Goal: Transaction & Acquisition: Purchase product/service

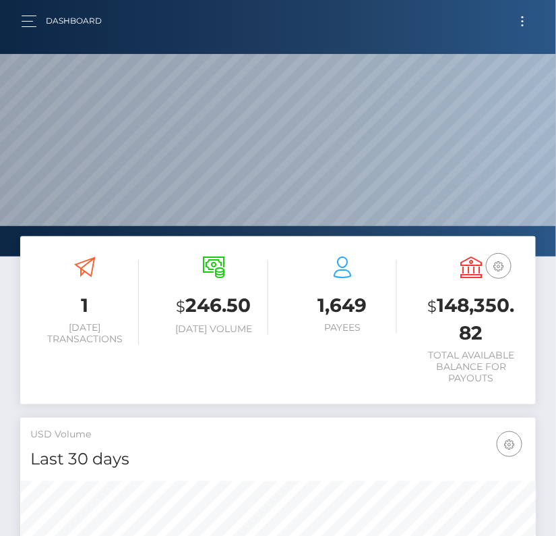
scroll to position [239, 248]
click at [525, 20] on button "Toggle navigation" at bounding box center [523, 21] width 25 height 18
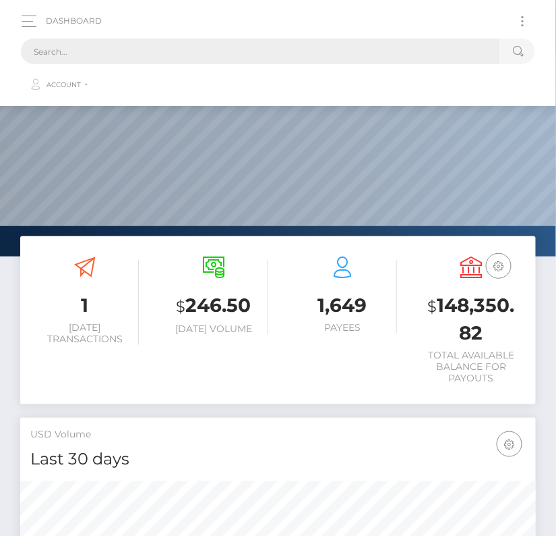
click at [225, 57] on input "text" at bounding box center [261, 51] width 480 height 26
paste input "2270513"
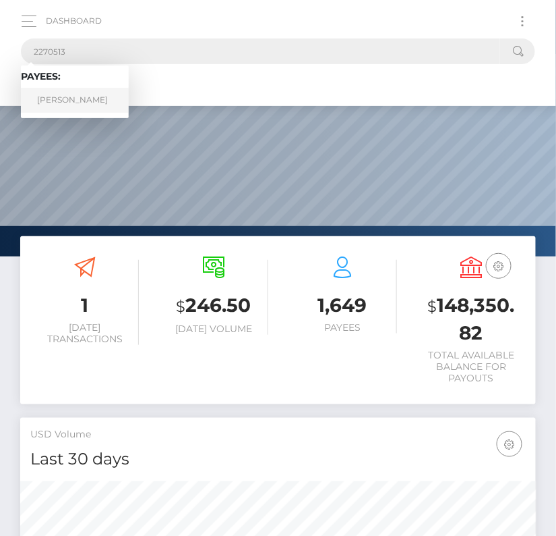
type input "2270513"
click at [84, 99] on link "RAMIRO GONZALEZ-GARCIA" at bounding box center [75, 100] width 108 height 25
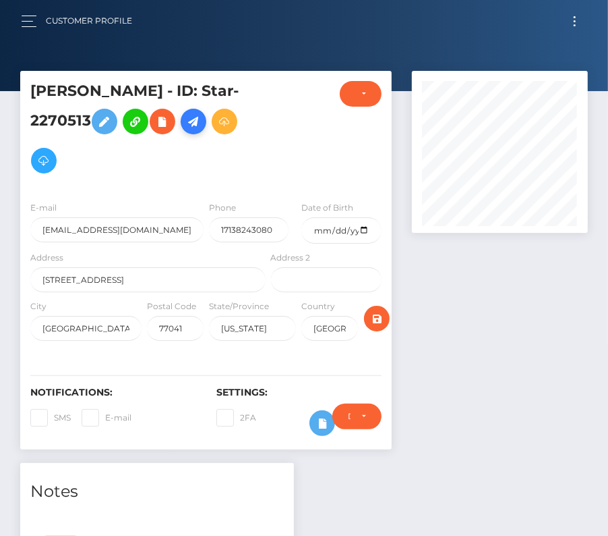
click at [185, 130] on icon at bounding box center [193, 121] width 16 height 17
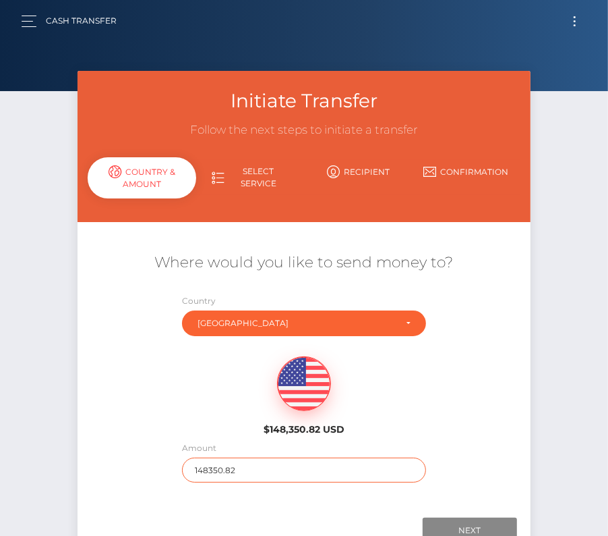
click at [211, 474] on input "148350.82" at bounding box center [304, 469] width 244 height 25
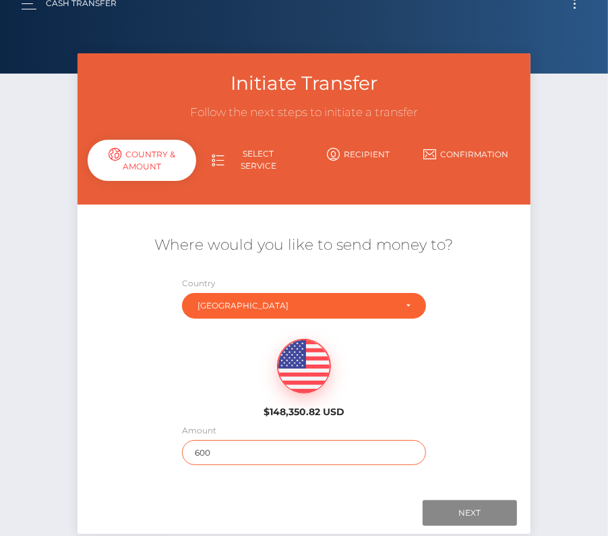
scroll to position [24, 0]
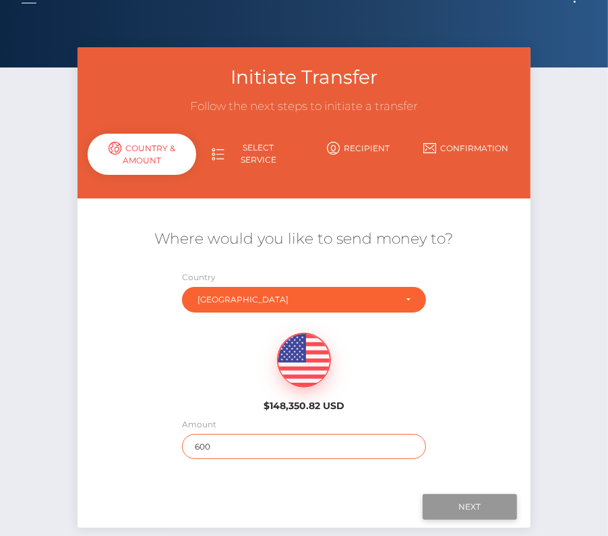
type input "600"
click at [463, 503] on input "Next" at bounding box center [470, 507] width 94 height 26
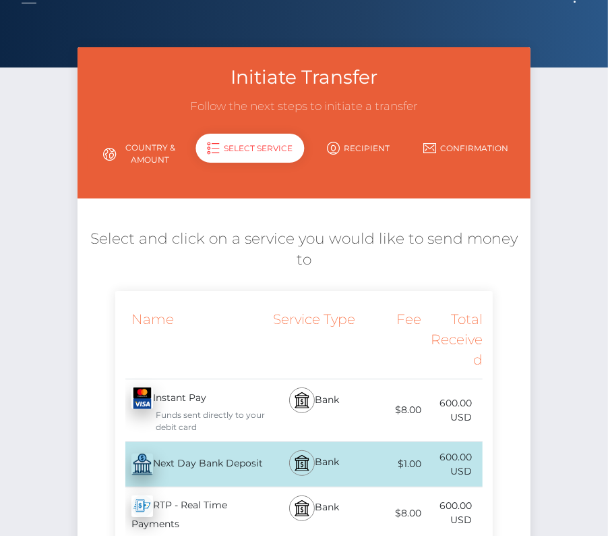
click at [214, 451] on div "Next Day Bank Deposit - USD" at bounding box center [191, 464] width 153 height 38
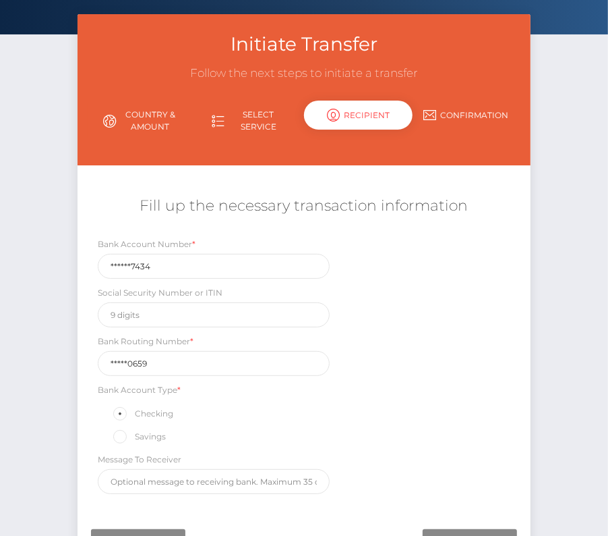
scroll to position [113, 0]
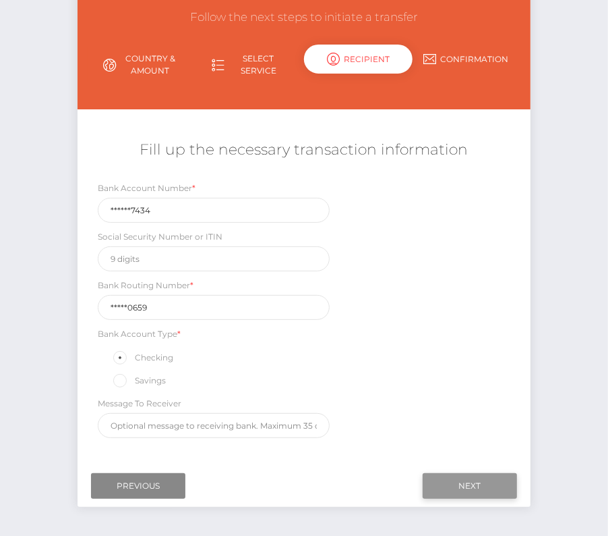
click at [469, 477] on input "Next" at bounding box center [470, 486] width 94 height 26
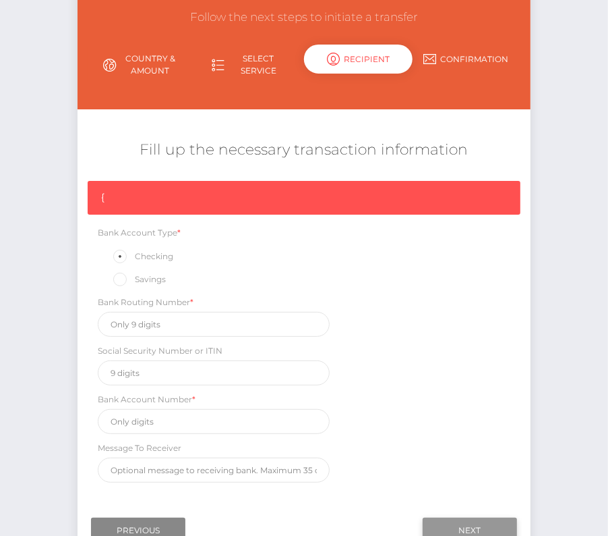
scroll to position [114, 0]
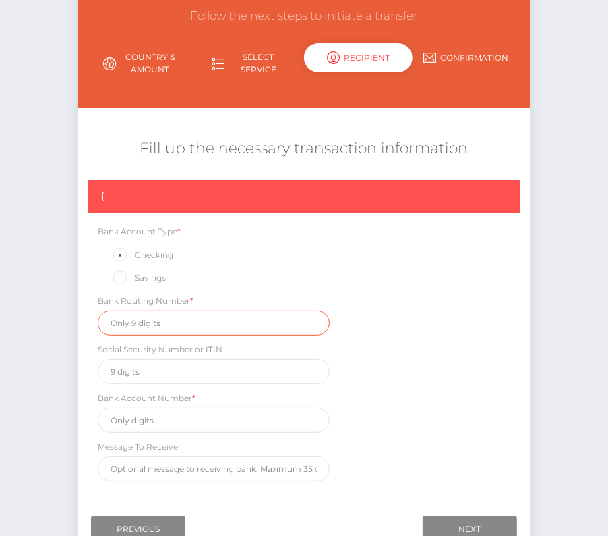
click at [139, 316] on input "text" at bounding box center [214, 322] width 232 height 25
paste input "111900659"
type input "111900659"
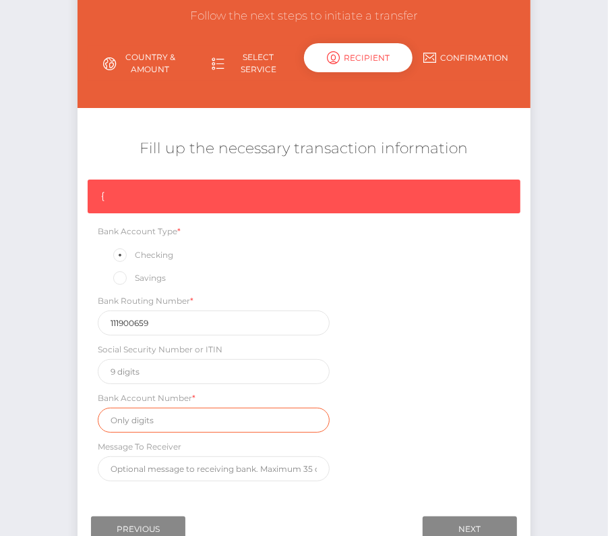
click at [171, 423] on input "text" at bounding box center [214, 419] width 232 height 25
paste input "2317707434"
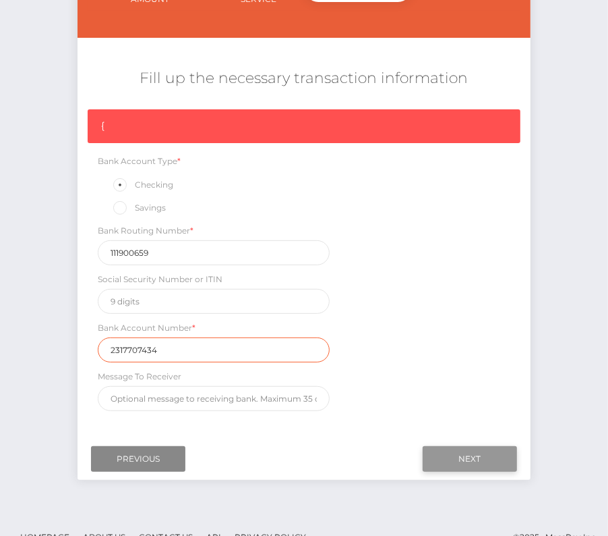
type input "2317707434"
click at [488, 451] on input "Next" at bounding box center [470, 459] width 94 height 26
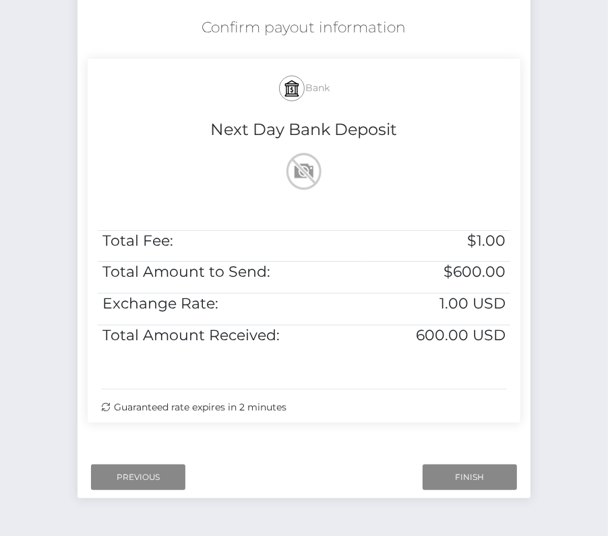
scroll to position [243, 0]
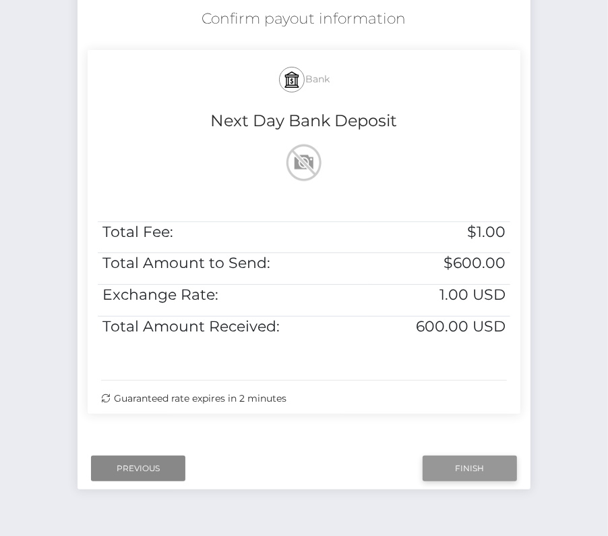
click at [455, 461] on input "Finish" at bounding box center [470, 468] width 94 height 26
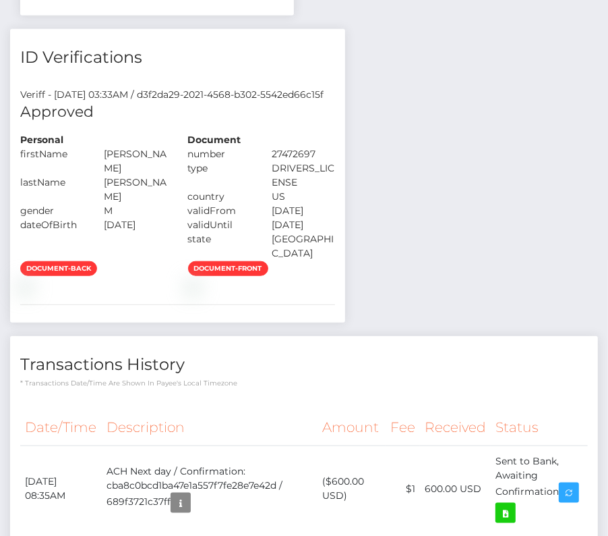
scroll to position [757, 0]
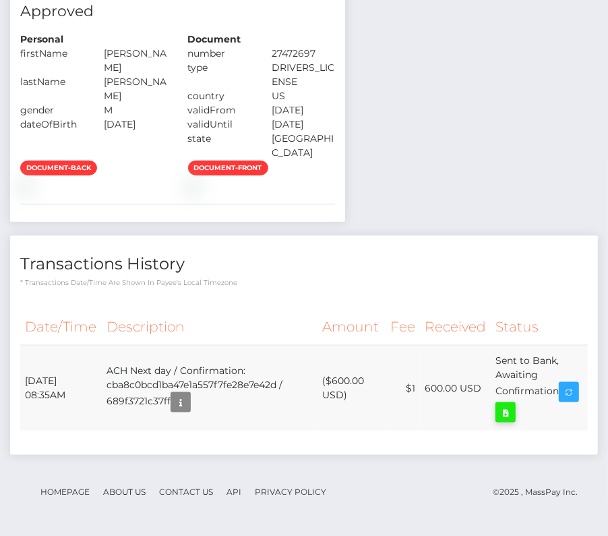
click at [514, 407] on icon at bounding box center [506, 412] width 16 height 17
click at [10, 0] on div "Notes Note Type Compliance Clear Compliance General Note Type" at bounding box center [304, 117] width 588 height 704
drag, startPoint x: 22, startPoint y: 379, endPoint x: 561, endPoint y: 409, distance: 539.8
click at [561, 409] on tr "August 15, 2025 08:35AM ACH Next day / Confirmation: cba8c0bcd1ba47e1a557f7fe28…" at bounding box center [304, 388] width 568 height 86
copy table "Date/Time Description Amount Fee Received Status"
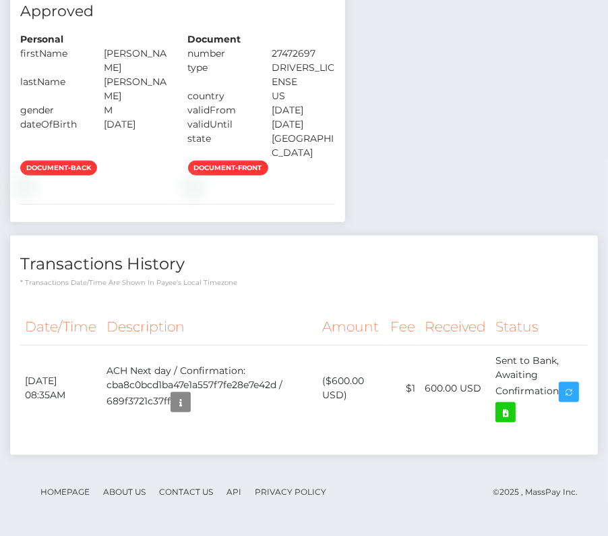
click at [377, 345] on th "Amount" at bounding box center [352, 326] width 68 height 37
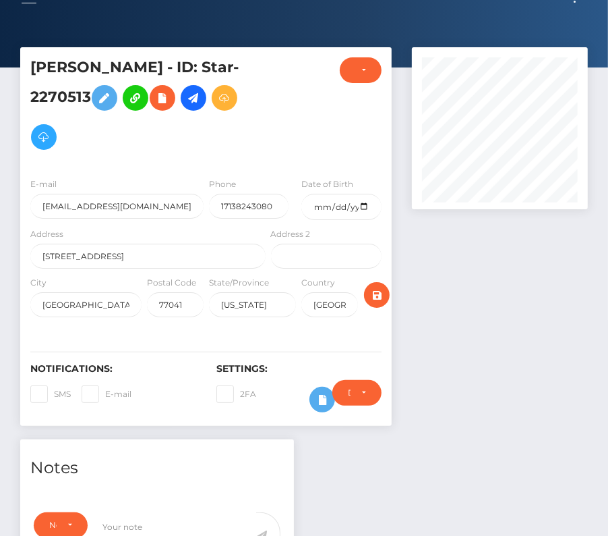
scroll to position [0, 0]
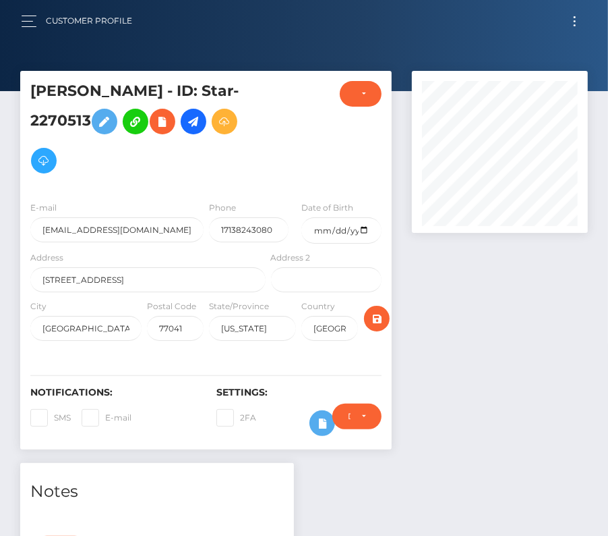
click at [23, 30] on div "Customer Profile" at bounding box center [82, 21] width 122 height 28
click at [21, 19] on button "button" at bounding box center [33, 21] width 25 height 18
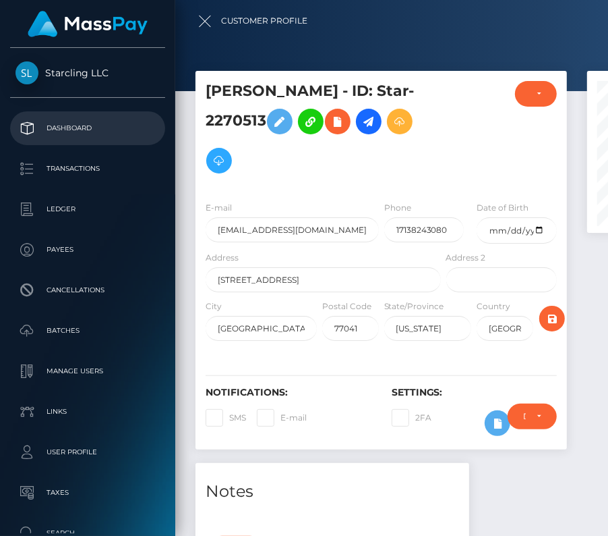
click at [65, 123] on p "Dashboard" at bounding box center [88, 128] width 144 height 20
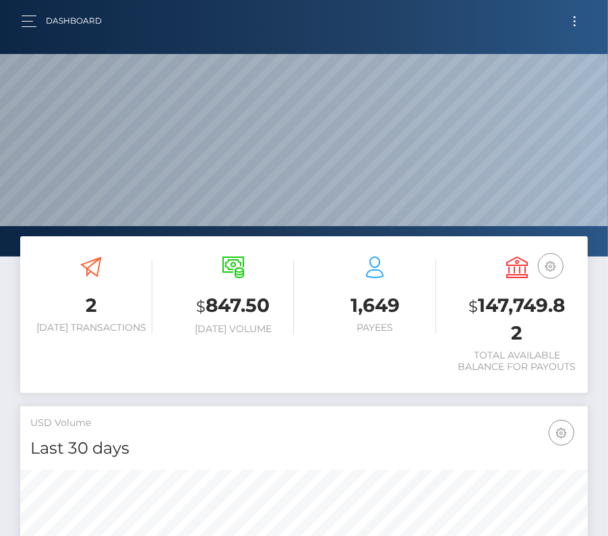
scroll to position [239, 274]
click at [574, 22] on button "Toggle navigation" at bounding box center [575, 21] width 25 height 18
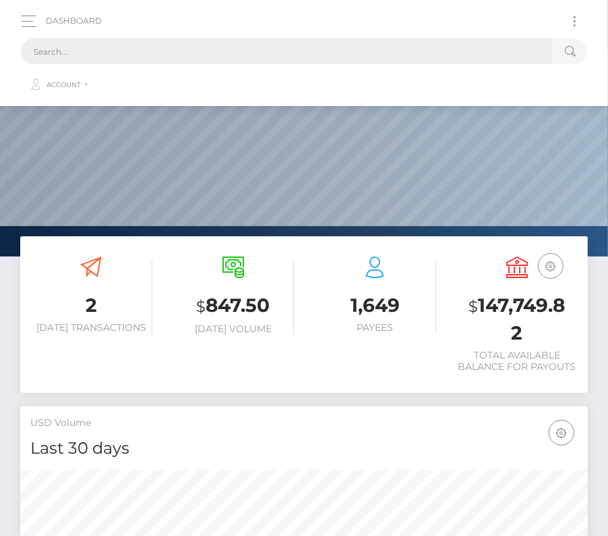
click at [367, 44] on input "text" at bounding box center [287, 51] width 532 height 26
type input "м"
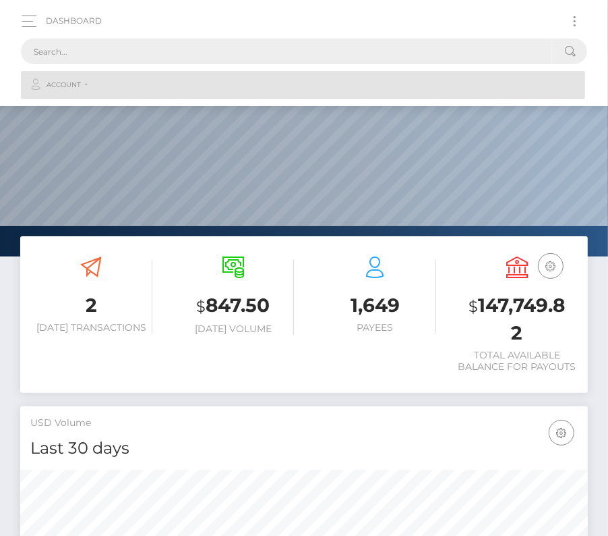
paste input "3416916"
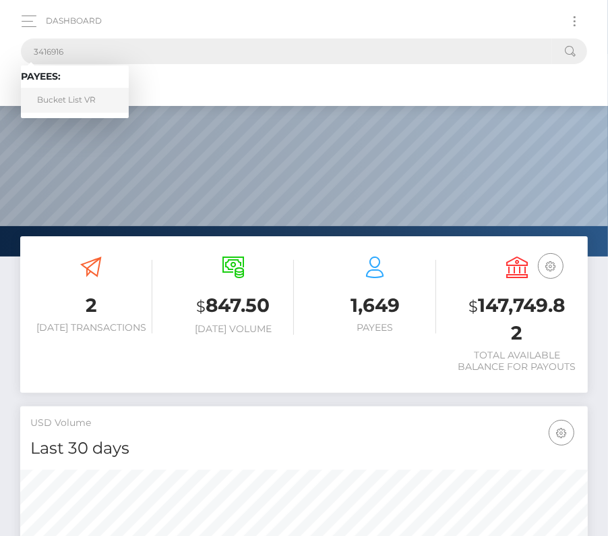
type input "3416916"
click at [64, 93] on link "Bucket List VR" at bounding box center [75, 100] width 108 height 25
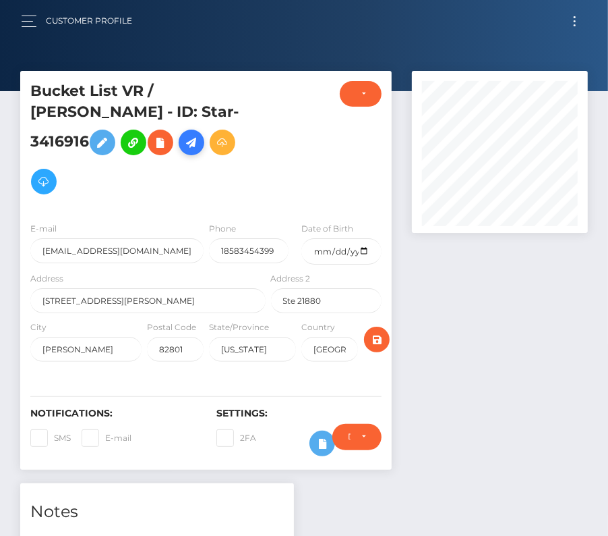
click at [183, 151] on icon at bounding box center [191, 142] width 16 height 17
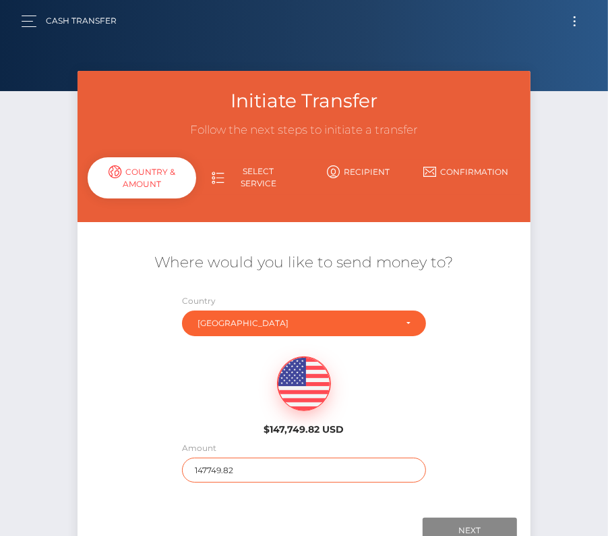
click at [230, 469] on input "147749.82" at bounding box center [304, 469] width 244 height 25
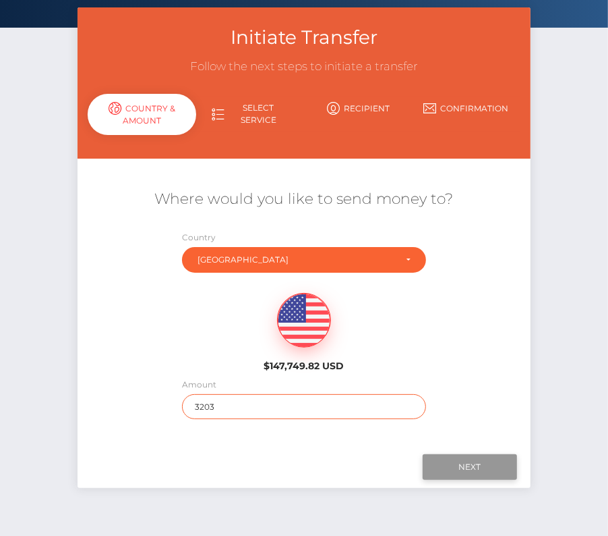
type input "3203"
click at [461, 461] on input "Next" at bounding box center [470, 467] width 94 height 26
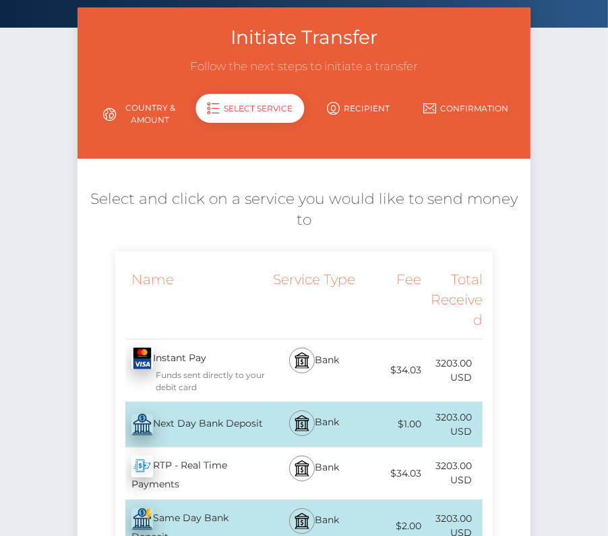
click at [204, 405] on div "Next Day Bank Deposit - USD" at bounding box center [191, 424] width 153 height 38
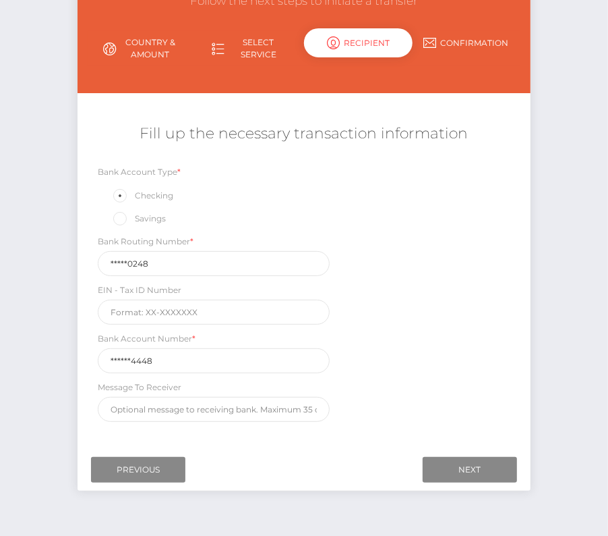
scroll to position [130, 0]
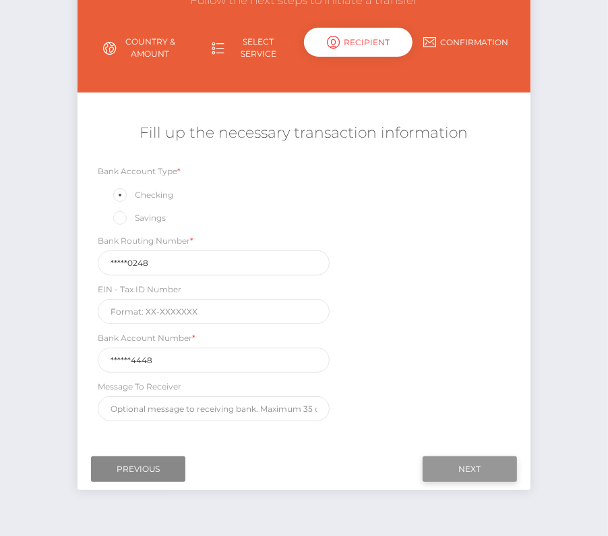
click at [467, 456] on input "Next" at bounding box center [470, 469] width 94 height 26
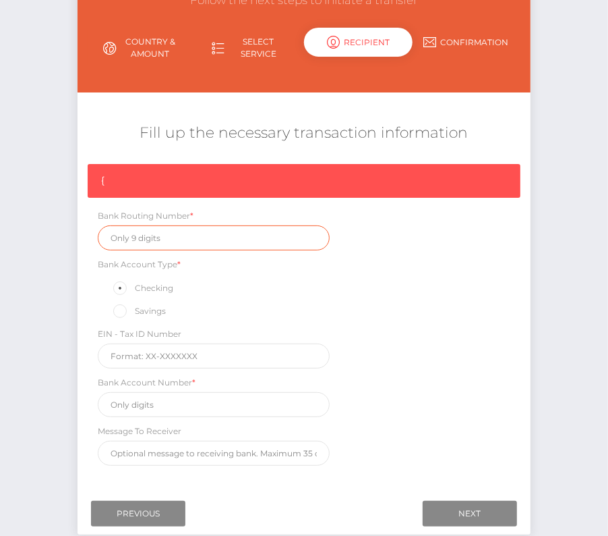
click at [138, 239] on input "text" at bounding box center [214, 237] width 232 height 25
paste input "121000248"
type input "121000248"
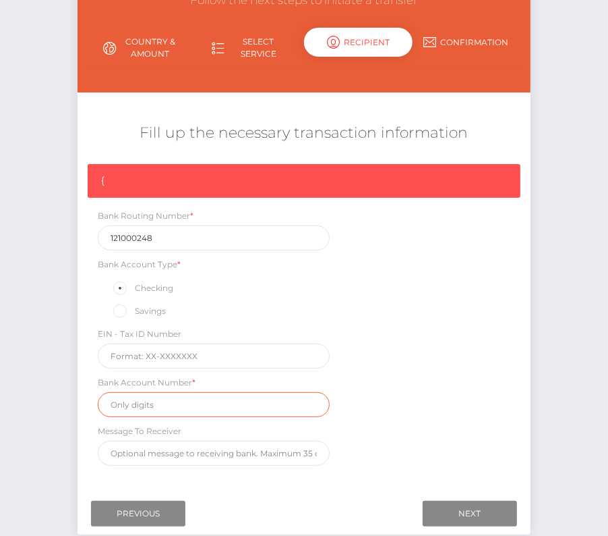
click at [175, 398] on input "text" at bounding box center [214, 404] width 232 height 25
paste input "7304264448"
type input "7304264448"
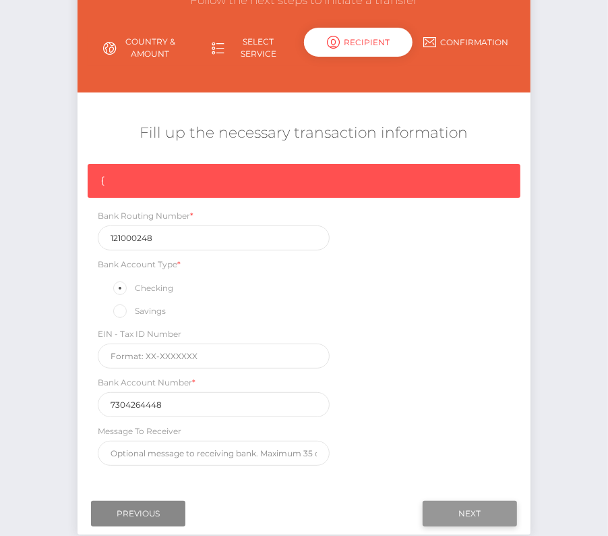
click at [472, 507] on input "Next" at bounding box center [470, 513] width 94 height 26
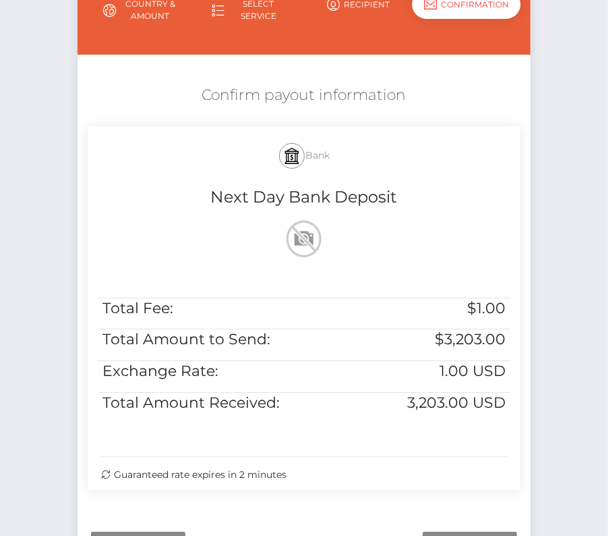
scroll to position [197, 0]
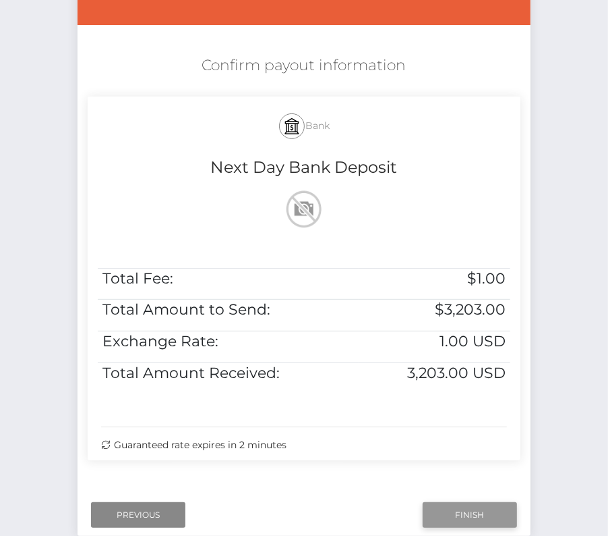
click at [473, 505] on input "Finish" at bounding box center [470, 515] width 94 height 26
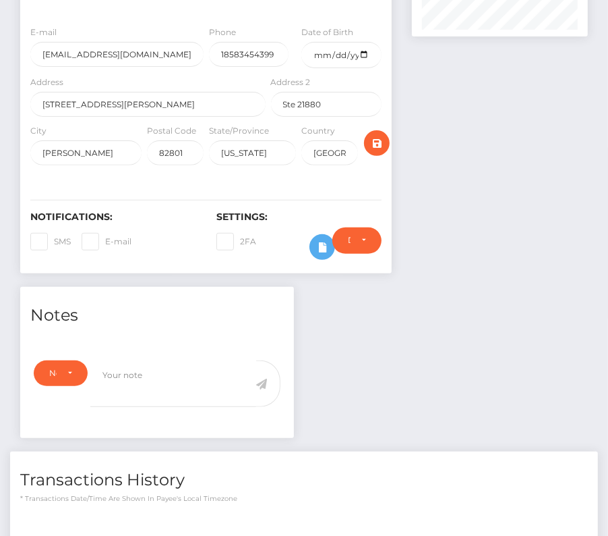
scroll to position [445, 0]
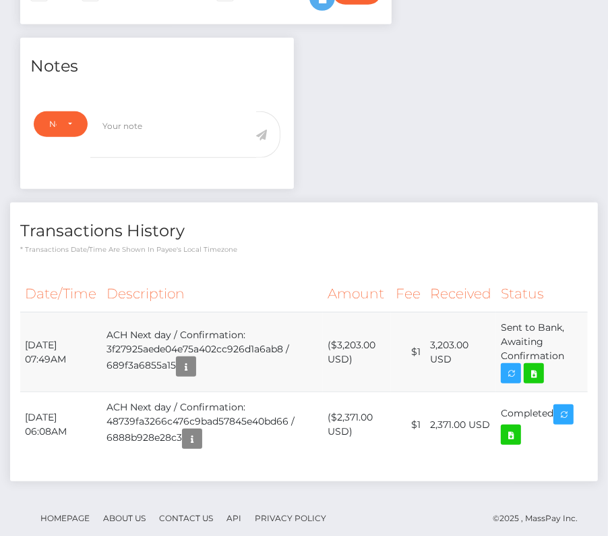
drag, startPoint x: 23, startPoint y: 320, endPoint x: 566, endPoint y: 340, distance: 543.4
click at [566, 340] on tr "August 15, 2025 07:49AM ACH Next day / Confirmation: 3f27925aede04e75a402cc926d…" at bounding box center [304, 352] width 568 height 80
copy tbody "August 15, 2025 07:49AM ACH Next day / Confirmation: 3f27925aede04e75a402cc926d…"
click at [536, 365] on icon at bounding box center [534, 373] width 16 height 17
click at [0, 0] on div "Bucket List VR / Ryan Deluz - ID: Star-3416916 DEACTIVE" at bounding box center [304, 94] width 608 height 936
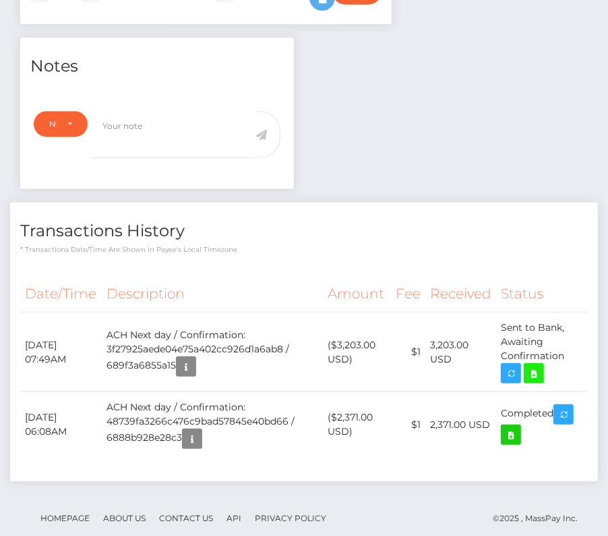
scroll to position [0, 0]
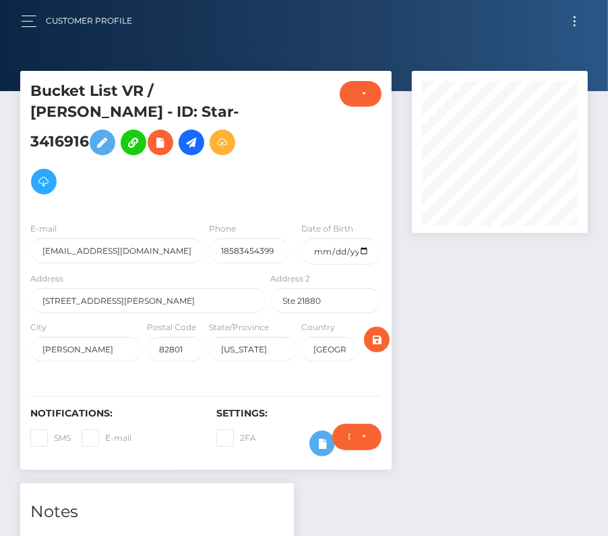
click at [577, 27] on button "Toggle navigation" at bounding box center [575, 21] width 25 height 18
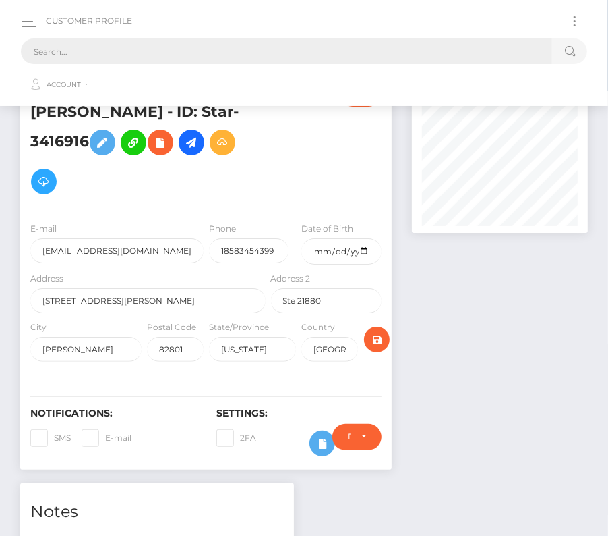
click at [235, 49] on input "text" at bounding box center [287, 51] width 532 height 26
paste input "241039"
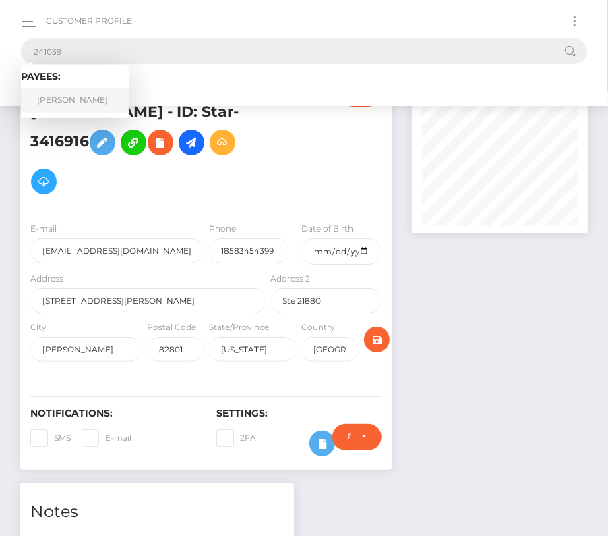
type input "241039"
click at [83, 98] on link "Scott G Willis" at bounding box center [75, 100] width 108 height 25
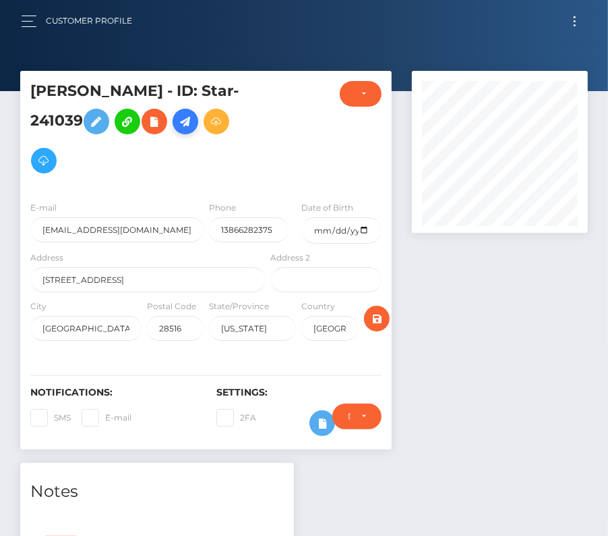
click at [194, 130] on icon at bounding box center [185, 121] width 16 height 17
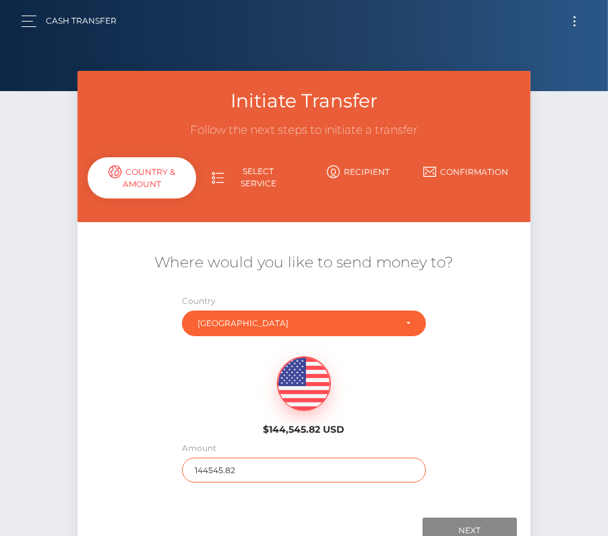
click at [202, 470] on input "144545.82" at bounding box center [304, 469] width 244 height 25
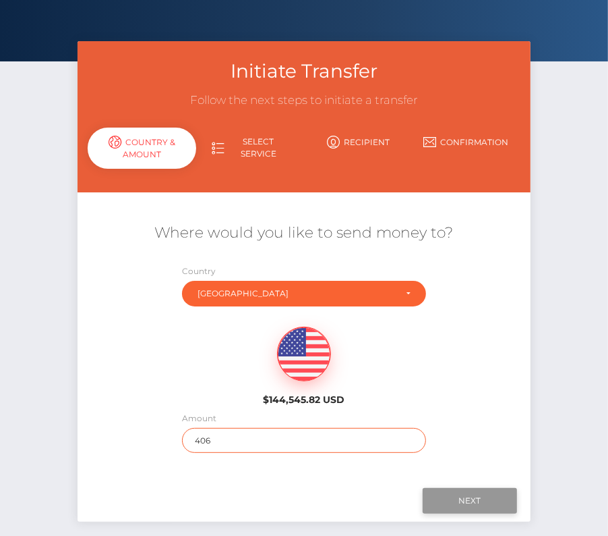
type input "406"
click at [463, 502] on input "Next" at bounding box center [470, 501] width 94 height 26
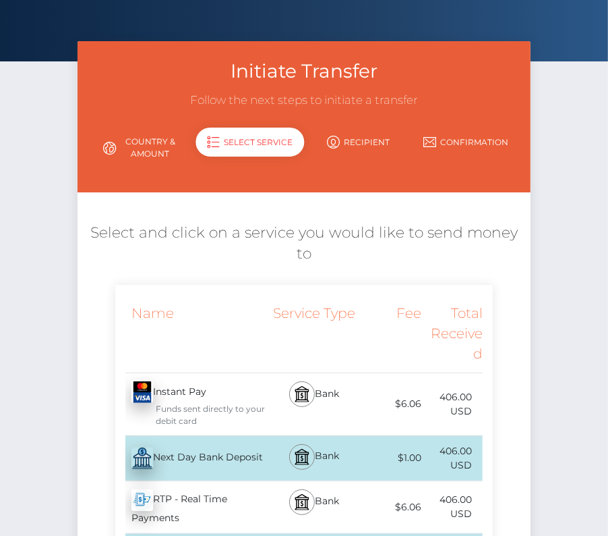
click at [210, 439] on div "Next Day Bank Deposit - USD" at bounding box center [191, 458] width 153 height 38
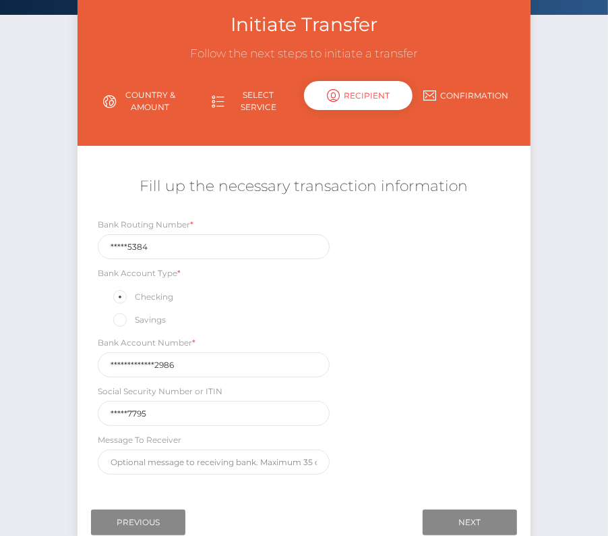
scroll to position [93, 0]
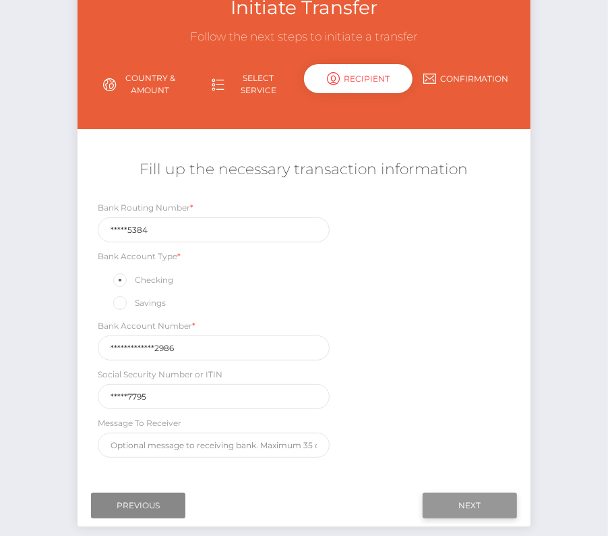
click at [486, 503] on input "Next" at bounding box center [470, 505] width 94 height 26
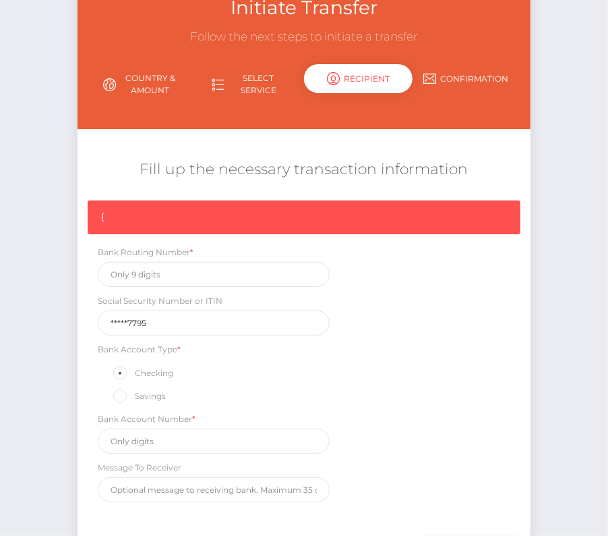
scroll to position [114, 0]
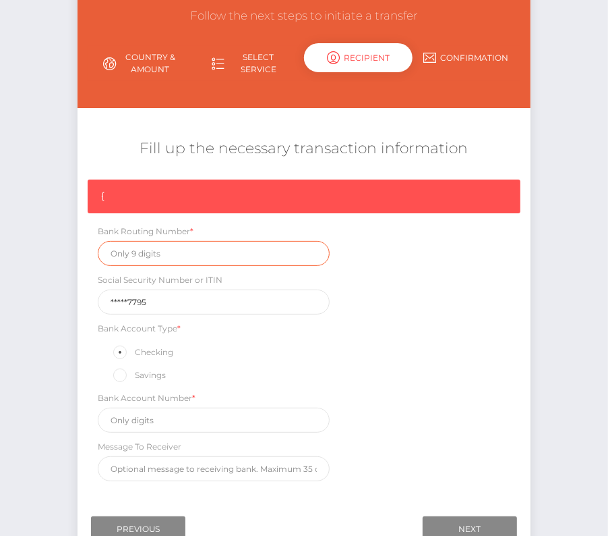
click at [142, 250] on input "text" at bounding box center [214, 253] width 232 height 25
paste input "253175384"
type input "253175384"
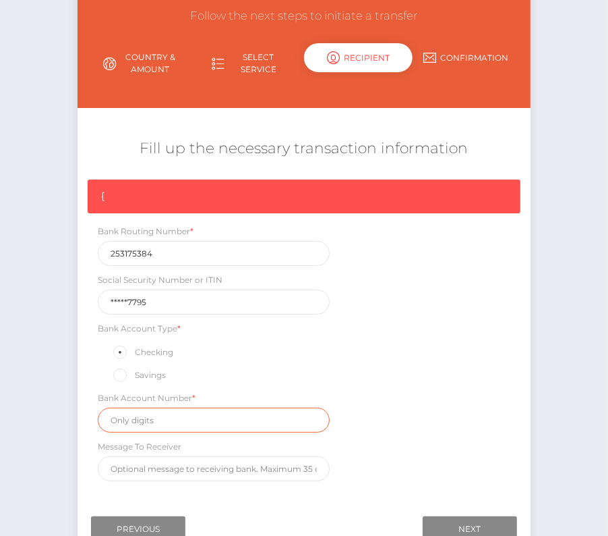
click at [159, 422] on input "text" at bounding box center [214, 419] width 232 height 25
paste input "00000108800022986"
type input "00000108800022986"
click at [424, 438] on div "{ Bank Routing Number * 253175384 Social Security Number or ITIN *****7795 Bank…" at bounding box center [304, 333] width 453 height 308
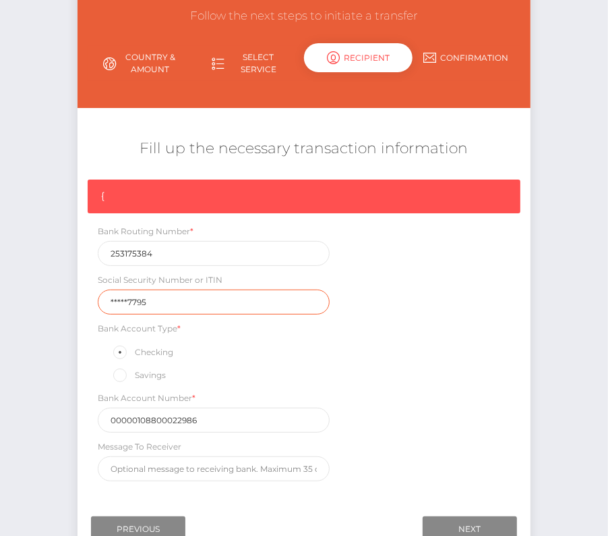
drag, startPoint x: 163, startPoint y: 299, endPoint x: 20, endPoint y: 299, distance: 143.0
click at [20, 299] on div "Initiate Transfer Follow the next steps to initiate a transfer Country & Amount…" at bounding box center [304, 270] width 608 height 627
type input "246877795"
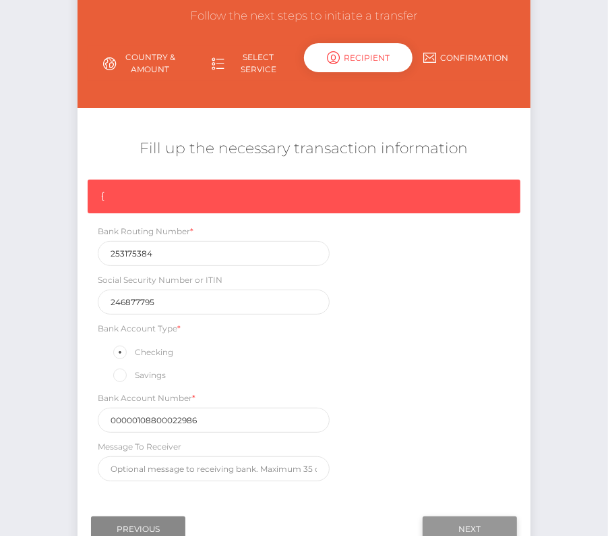
click at [481, 521] on input "Next" at bounding box center [470, 529] width 94 height 26
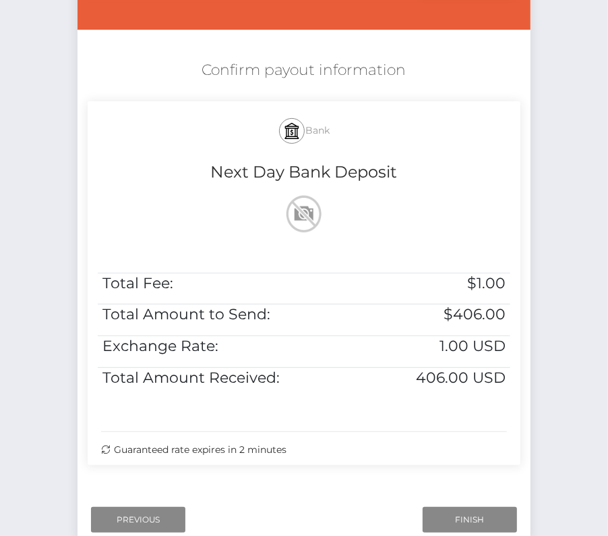
scroll to position [235, 0]
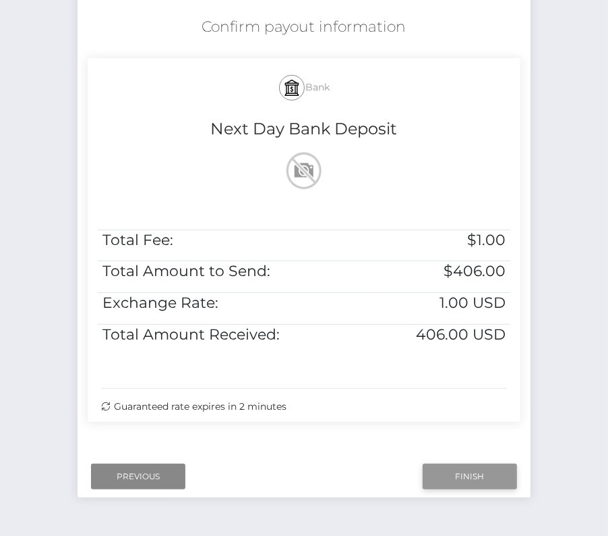
click at [482, 474] on input "Finish" at bounding box center [470, 476] width 94 height 26
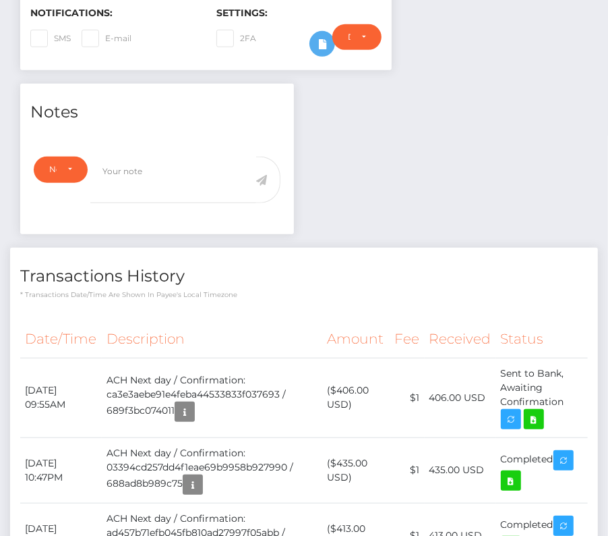
scroll to position [438, 0]
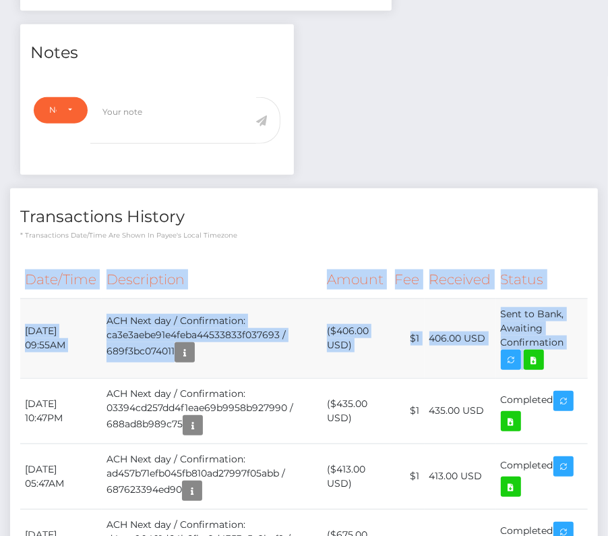
drag, startPoint x: 18, startPoint y: 325, endPoint x: 583, endPoint y: 348, distance: 565.0
click at [575, 346] on td "Sent to Bank, Awaiting Confirmation" at bounding box center [542, 338] width 92 height 80
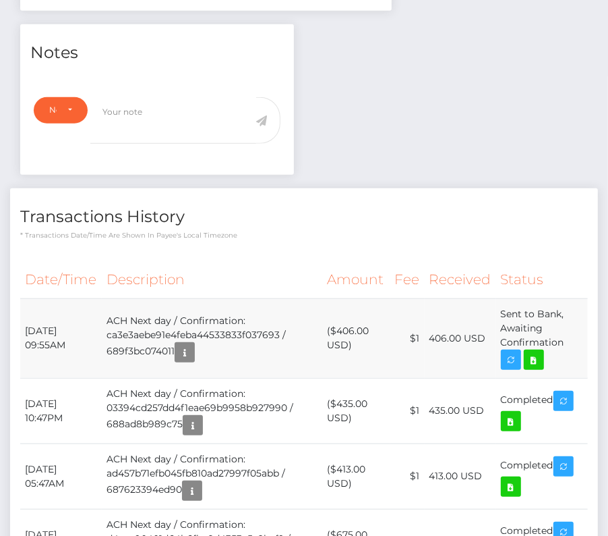
drag, startPoint x: 575, startPoint y: 339, endPoint x: 26, endPoint y: 326, distance: 549.9
click at [26, 326] on tr "[DATE] 09:55AM ACH Next day / Confirmation: ca3e3aebe91e4feba44533833f037693 / …" at bounding box center [304, 338] width 568 height 80
copy tr "[DATE] 09:55AM ACH Next day / Confirmation: ca3e3aebe91e4feba44533833f037693 / …"
click at [538, 353] on icon at bounding box center [534, 359] width 16 height 17
click at [0, 0] on div "[PERSON_NAME] - ID: Star-241039" at bounding box center [304, 384] width 608 height 1504
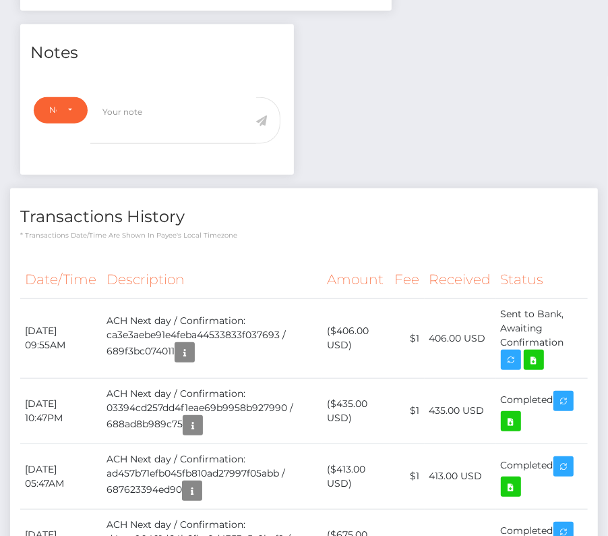
click at [371, 230] on p "* Transactions date/time are shown in payee's local timezone" at bounding box center [304, 235] width 568 height 10
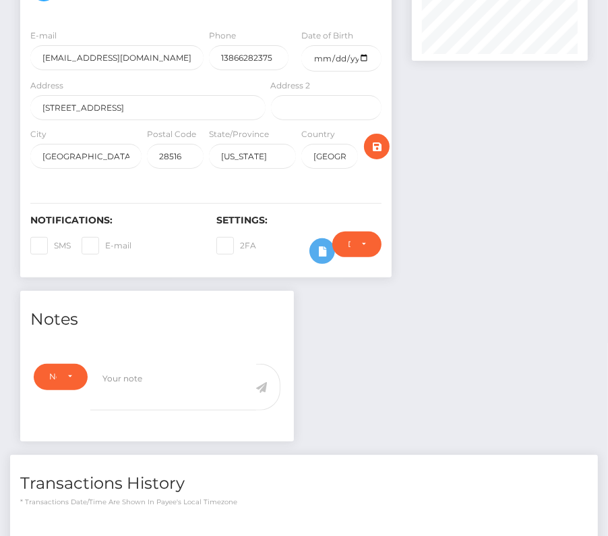
scroll to position [0, 0]
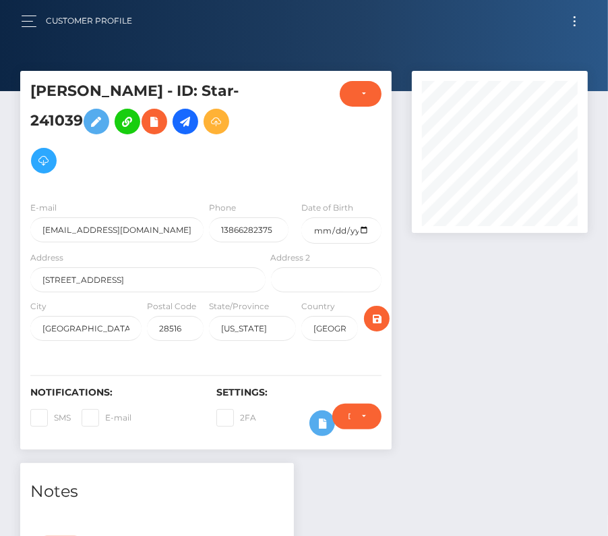
click at [572, 7] on div "Customer Profile Loading... Loading..." at bounding box center [304, 21] width 587 height 28
click at [571, 15] on button "Toggle navigation" at bounding box center [575, 21] width 25 height 18
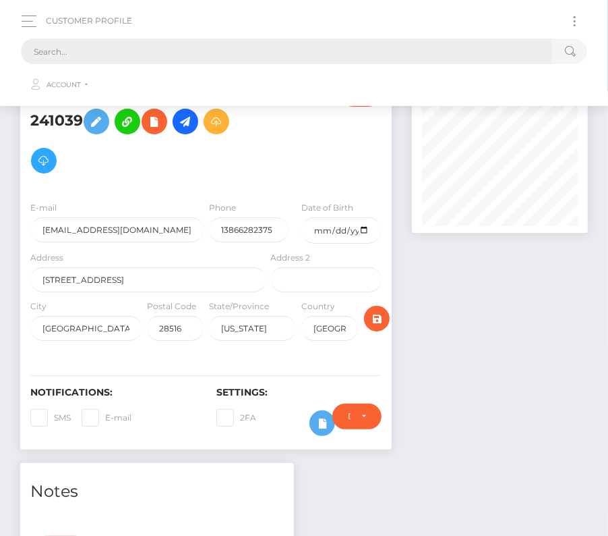
click at [247, 52] on input "text" at bounding box center [287, 51] width 532 height 26
paste input "2081242"
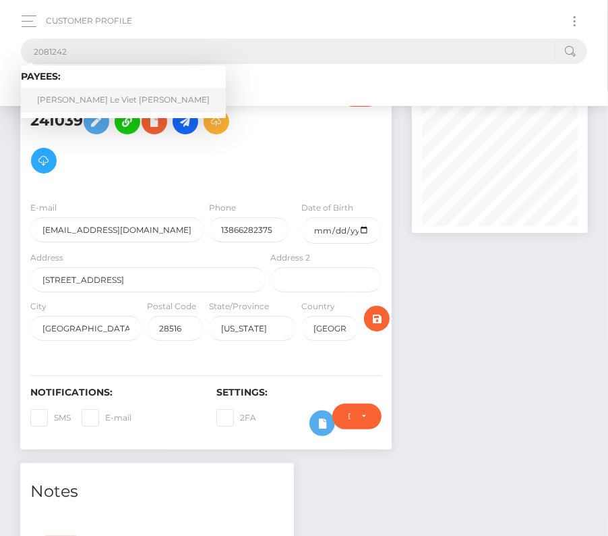
type input "2081242"
click at [73, 94] on link "[PERSON_NAME] Le Viet [PERSON_NAME]" at bounding box center [123, 100] width 205 height 25
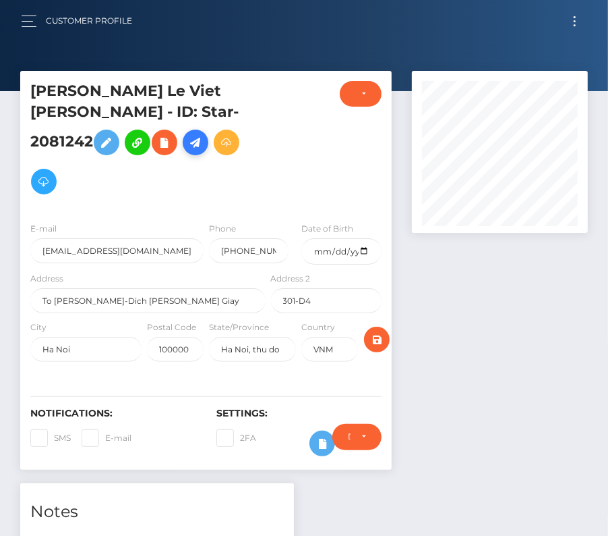
click at [204, 134] on icon at bounding box center [196, 142] width 16 height 17
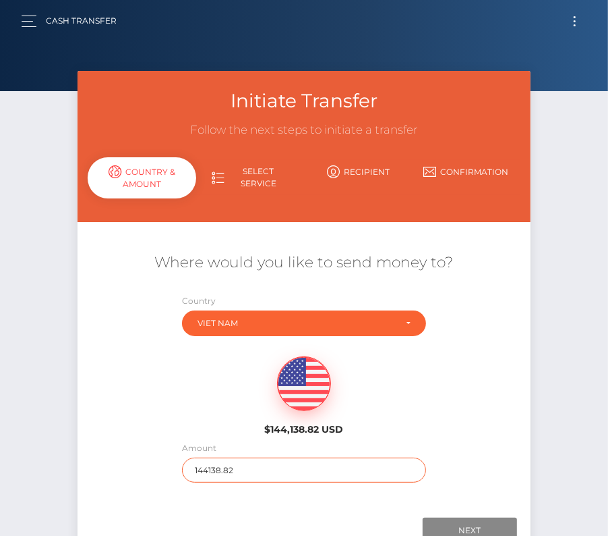
click at [238, 471] on input "144138.82" at bounding box center [304, 469] width 244 height 25
type input "151"
click at [189, 416] on div "$144,138.82 USD" at bounding box center [304, 392] width 453 height 98
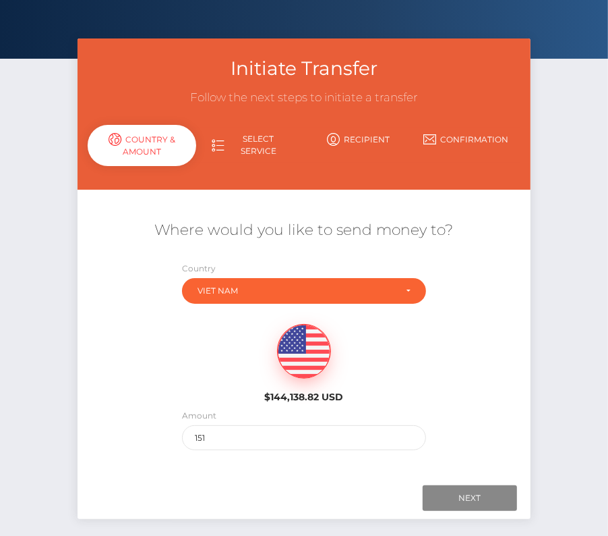
scroll to position [78, 0]
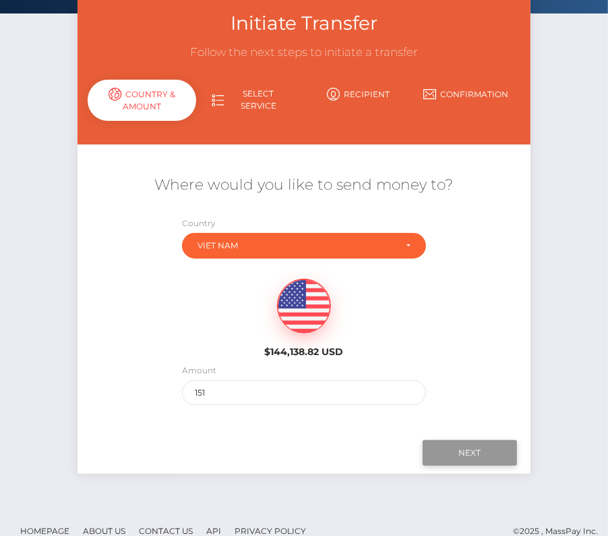
click at [453, 451] on input "Next" at bounding box center [470, 453] width 94 height 26
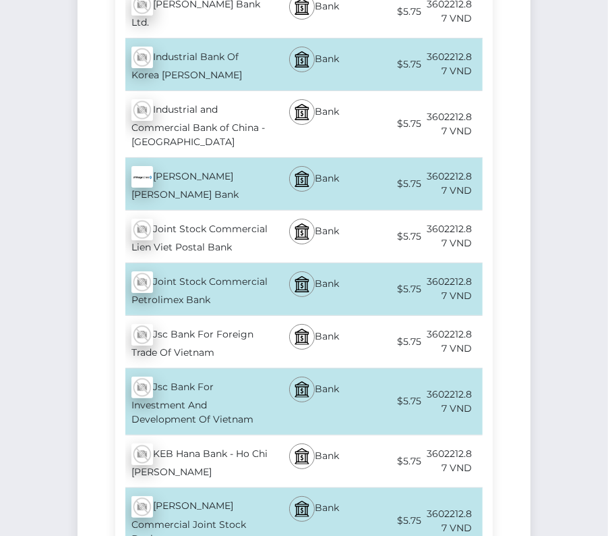
scroll to position [2734, 0]
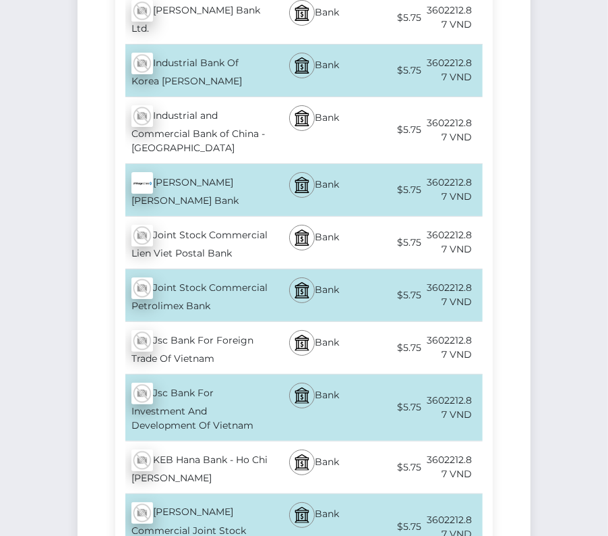
click at [226, 322] on div "Jsc Bank For Foreign Trade Of Vietnam - VND" at bounding box center [191, 348] width 153 height 52
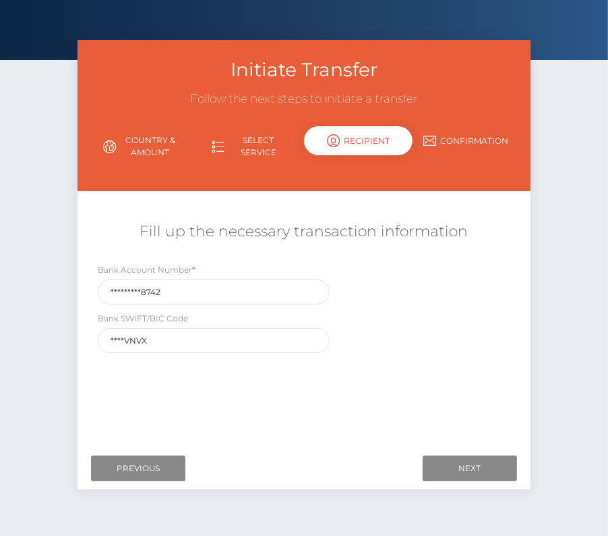
scroll to position [63, 0]
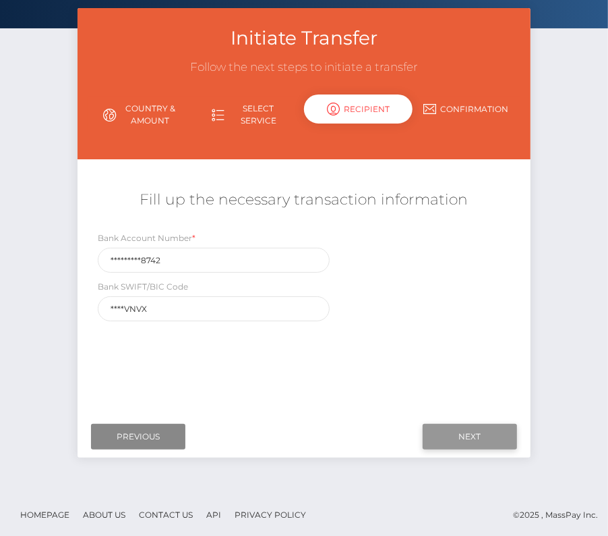
click at [463, 432] on input "Next" at bounding box center [470, 437] width 94 height 26
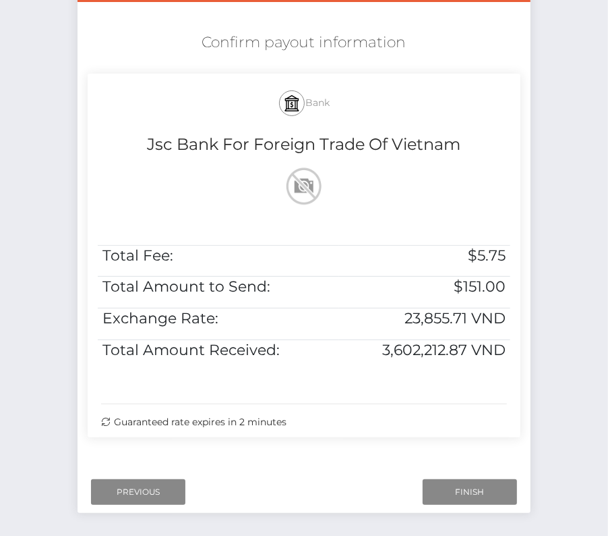
scroll to position [235, 0]
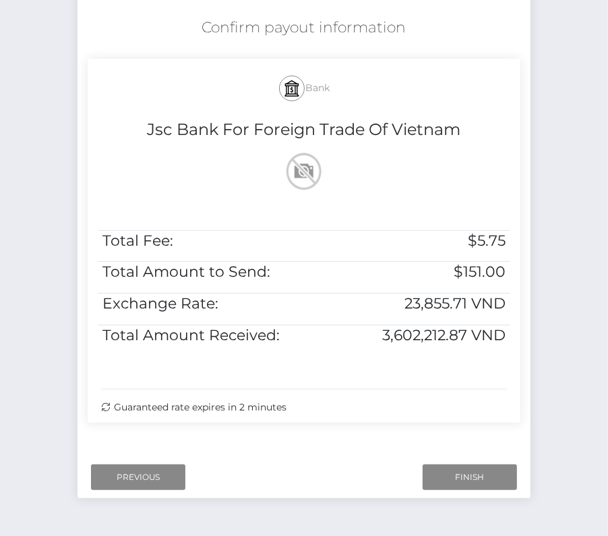
drag, startPoint x: 196, startPoint y: 19, endPoint x: 527, endPoint y: 369, distance: 482.4
click at [527, 369] on div "Confirm payout information Bank Jsc Bank For Foreign Trade Of Vietnam Total Fee…" at bounding box center [304, 223] width 453 height 425
copy div "Confirm payout information Bank Jsc Bank For Foreign Trade Of Vietnam Total Fee…"
click at [485, 476] on input "Finish" at bounding box center [470, 477] width 94 height 26
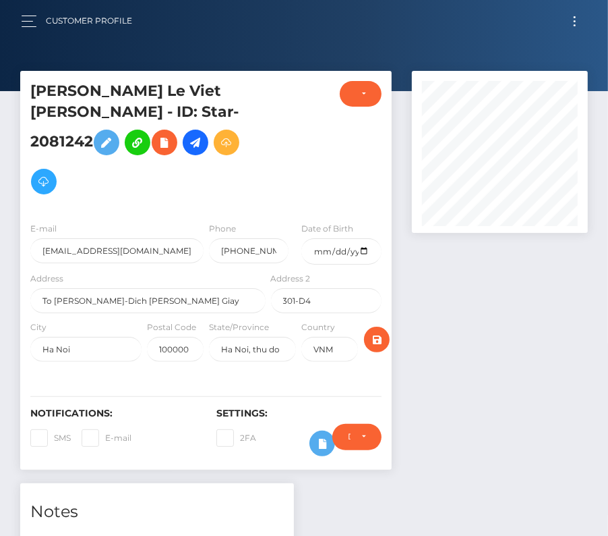
scroll to position [470, 0]
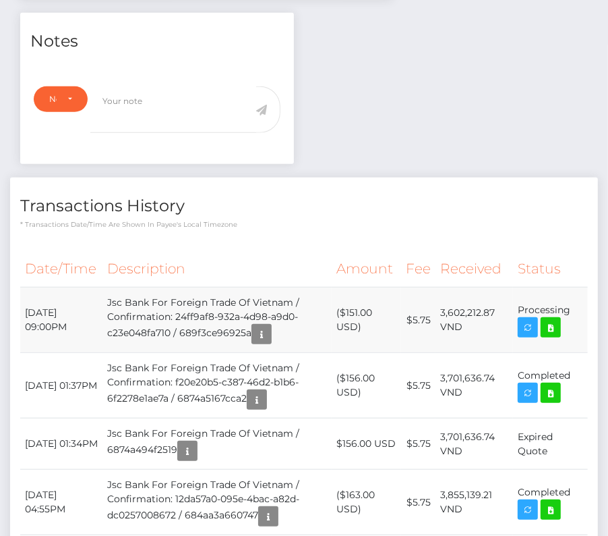
drag, startPoint x: 26, startPoint y: 291, endPoint x: 572, endPoint y: 288, distance: 545.7
click at [572, 288] on tr "August 15, 2025 09:00PM Jsc Bank For Foreign Trade Of Vietnam / Confirmation: 2…" at bounding box center [304, 319] width 568 height 65
copy tr "August 15, 2025 09:00PM Jsc Bank For Foreign Trade Of Vietnam / Confirmation: 2…"
click at [550, 319] on icon at bounding box center [551, 327] width 16 height 17
click at [401, 320] on td "($151.00 USD)" at bounding box center [366, 319] width 69 height 65
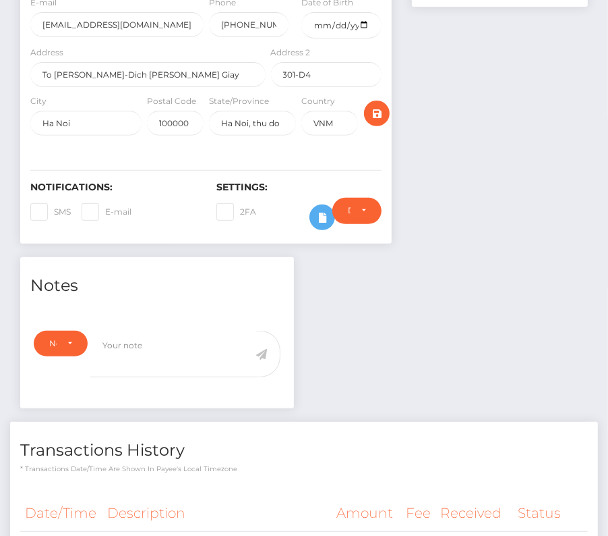
scroll to position [0, 0]
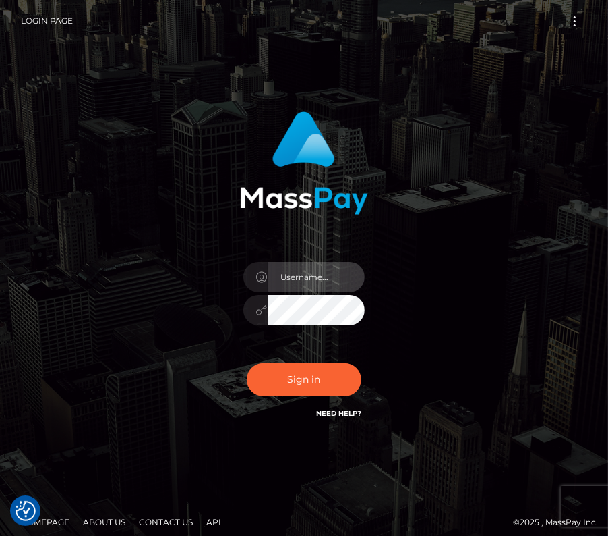
click at [295, 277] on input "text" at bounding box center [316, 277] width 97 height 30
type input "kateo"
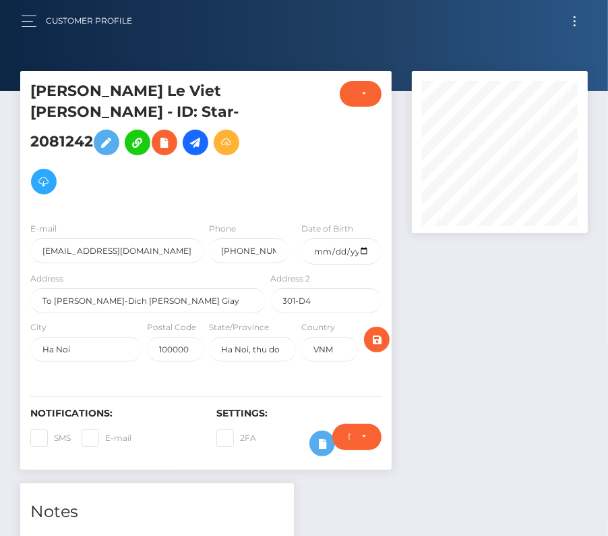
scroll to position [162, 176]
click at [573, 25] on button "Toggle navigation" at bounding box center [575, 21] width 25 height 18
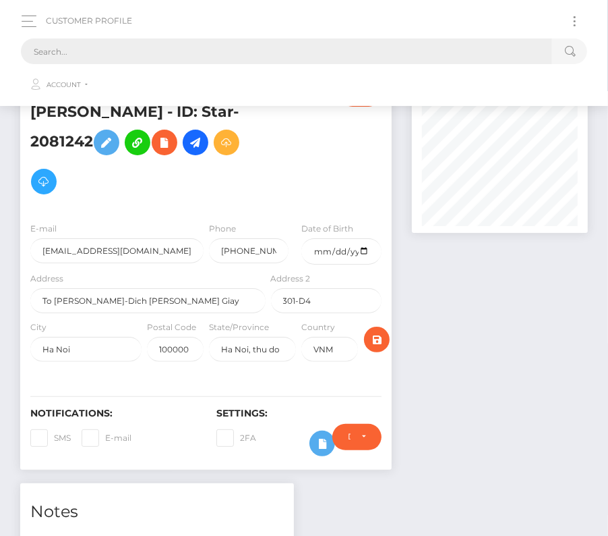
click at [392, 48] on input "text" at bounding box center [287, 51] width 532 height 26
paste input "203863"
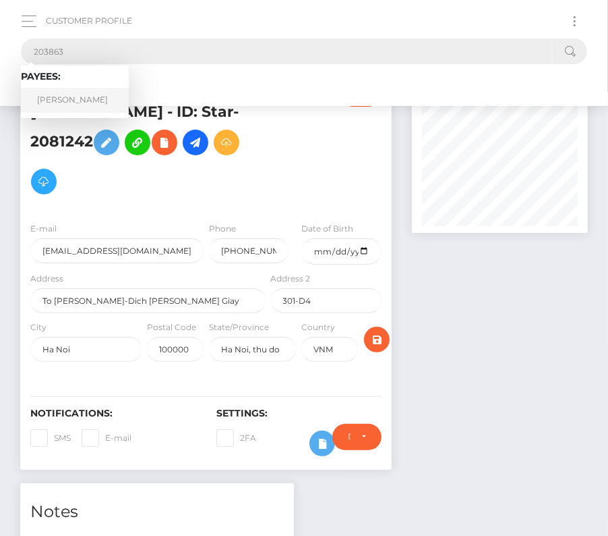
type input "203863"
click at [94, 97] on link "Sebastian Ariel Rio" at bounding box center [75, 100] width 108 height 25
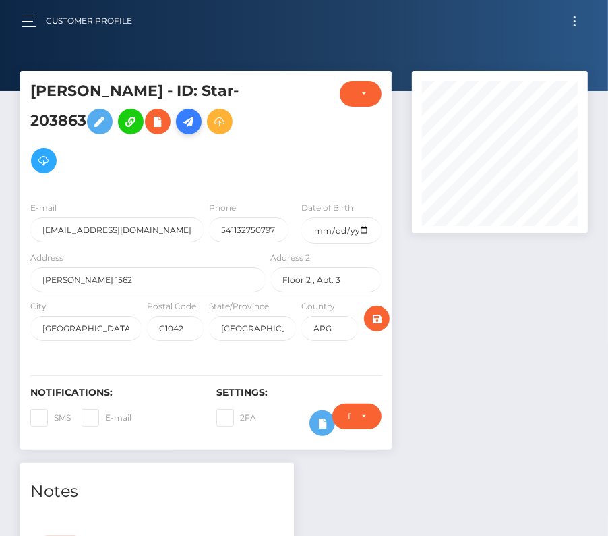
click at [196, 125] on icon at bounding box center [189, 121] width 16 height 17
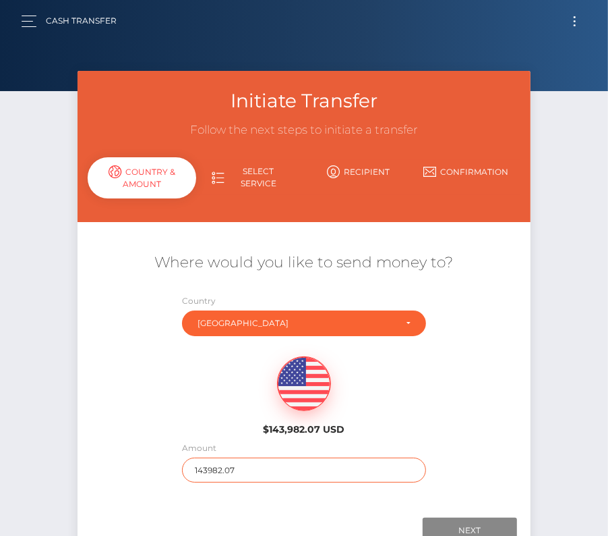
click at [223, 471] on input "143982.07" at bounding box center [304, 469] width 244 height 25
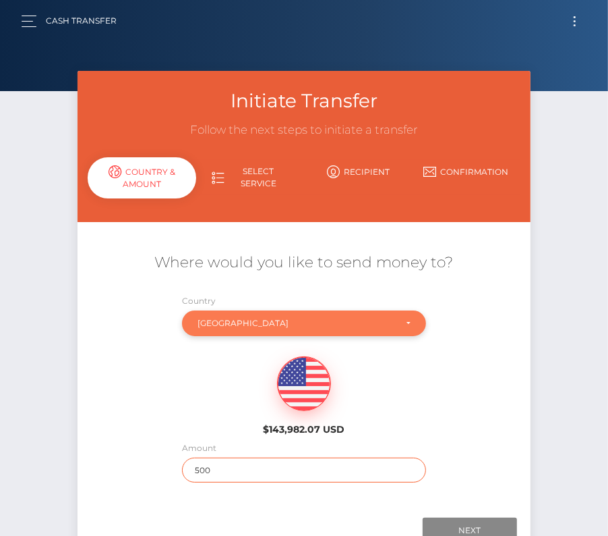
type input "500"
click at [283, 318] on div "Argentina" at bounding box center [297, 323] width 198 height 11
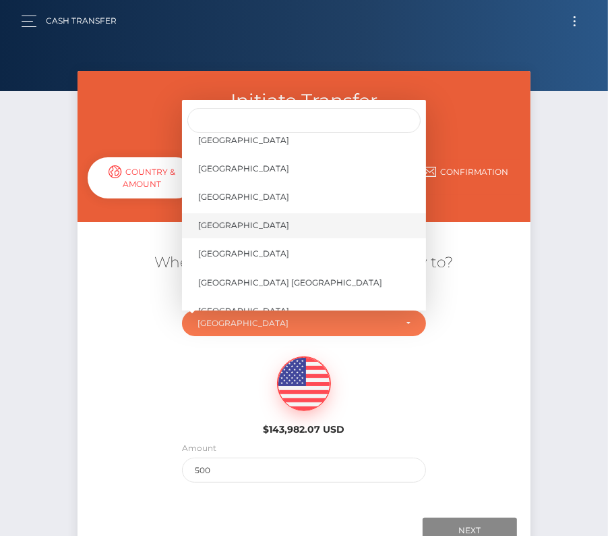
scroll to position [6391, 0]
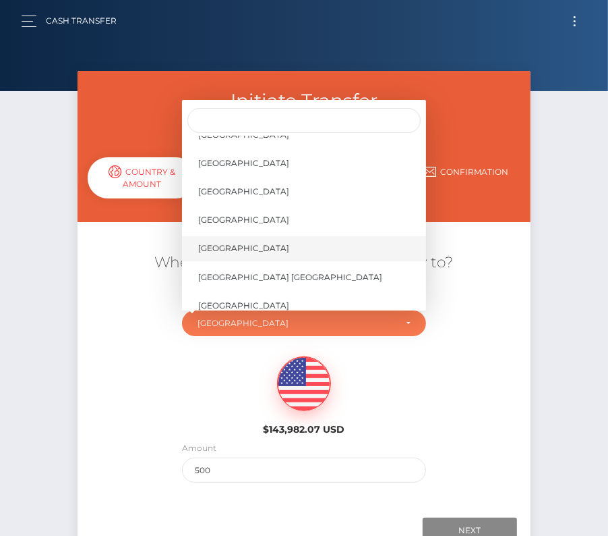
click at [254, 249] on link "United States" at bounding box center [304, 248] width 244 height 25
select select "USA"
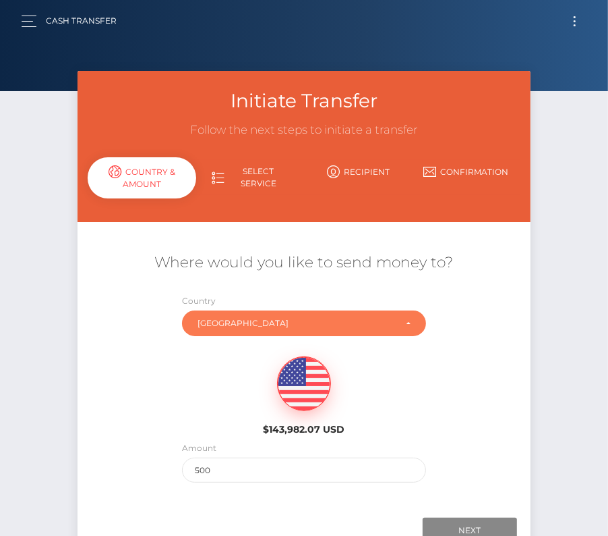
scroll to position [94, 0]
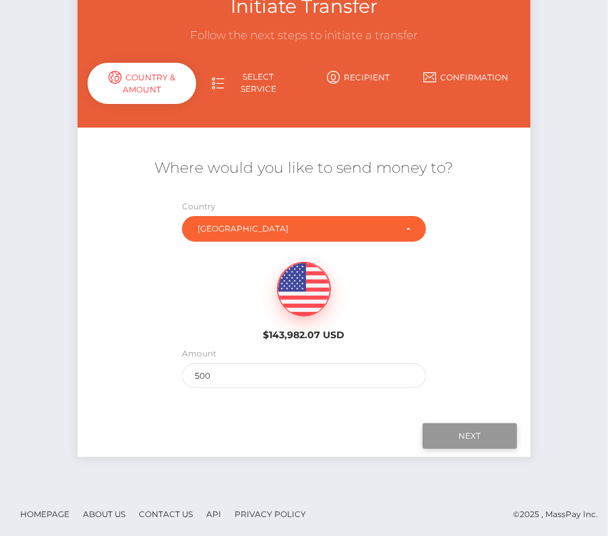
click at [475, 424] on input "Next" at bounding box center [470, 436] width 94 height 26
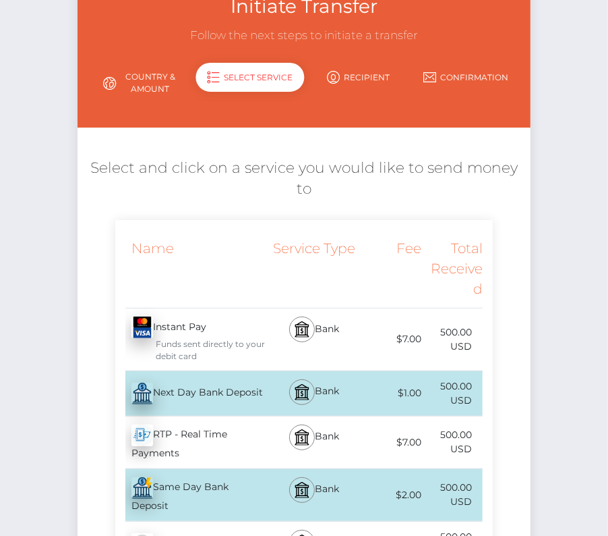
click at [234, 374] on div "Next Day Bank Deposit - USD" at bounding box center [191, 393] width 153 height 38
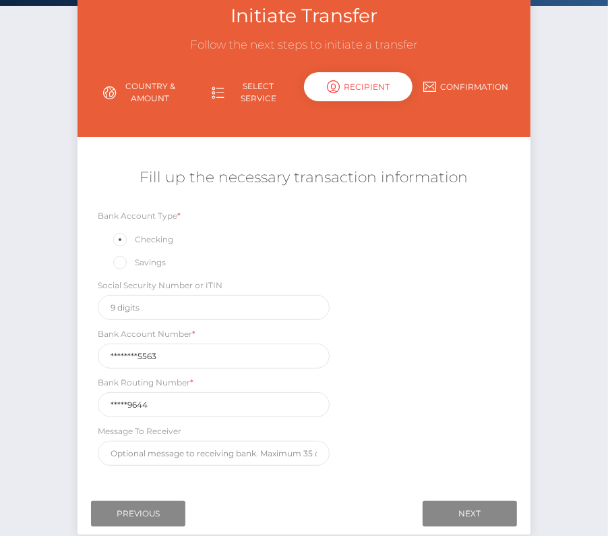
scroll to position [103, 0]
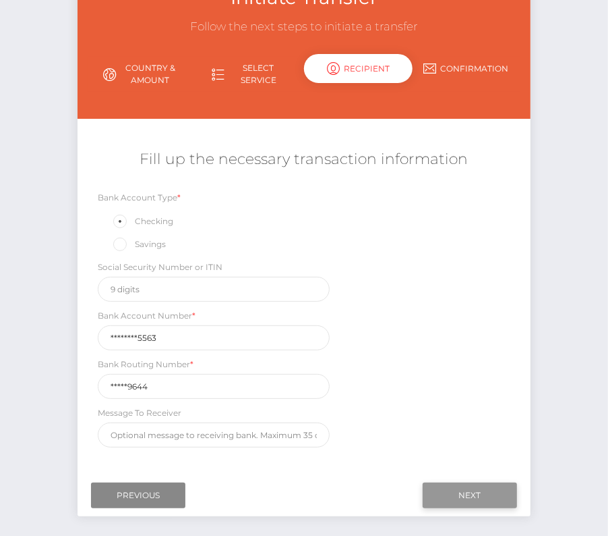
click at [449, 482] on input "Next" at bounding box center [470, 495] width 94 height 26
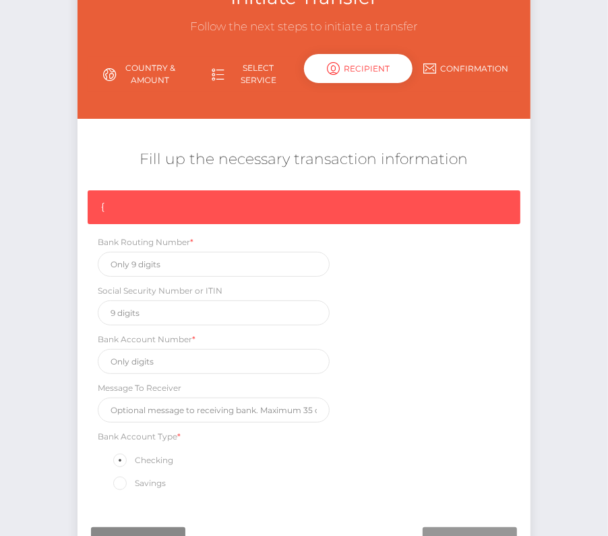
scroll to position [114, 0]
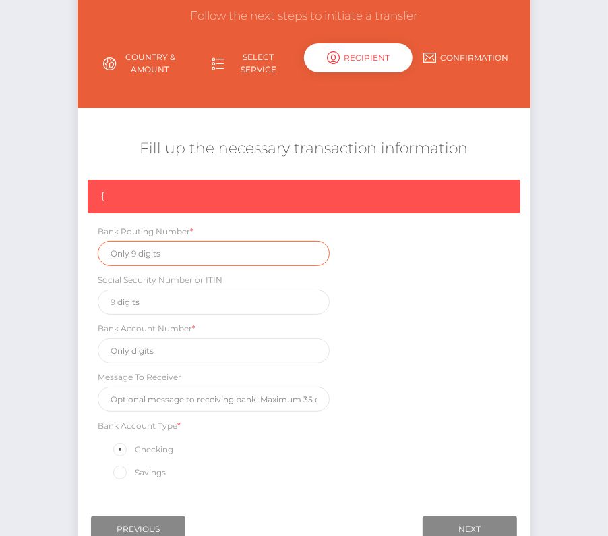
click at [130, 252] on input "text" at bounding box center [214, 253] width 232 height 25
paste input "101019644"
type input "101019644"
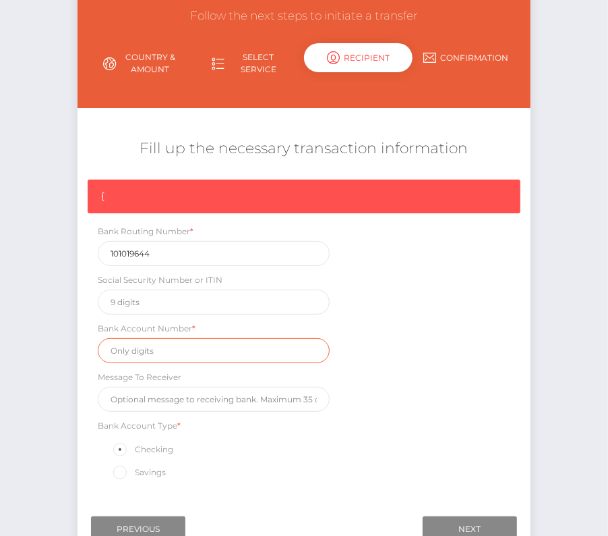
click at [165, 345] on input "text" at bounding box center [214, 350] width 232 height 25
paste input "215797065563"
type input "215797065563"
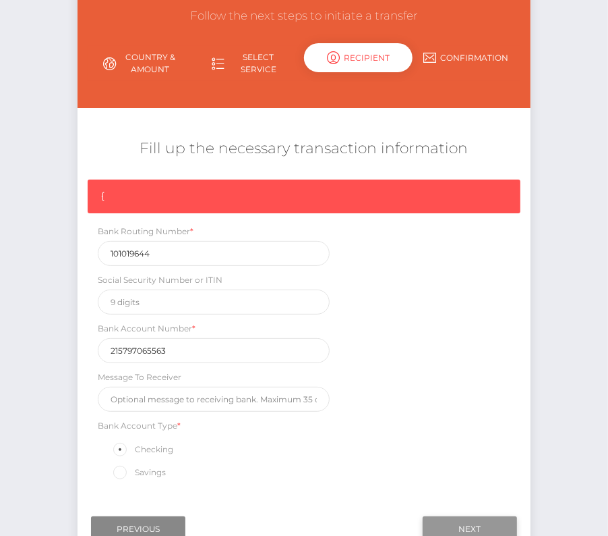
click at [464, 523] on input "Next" at bounding box center [470, 529] width 94 height 26
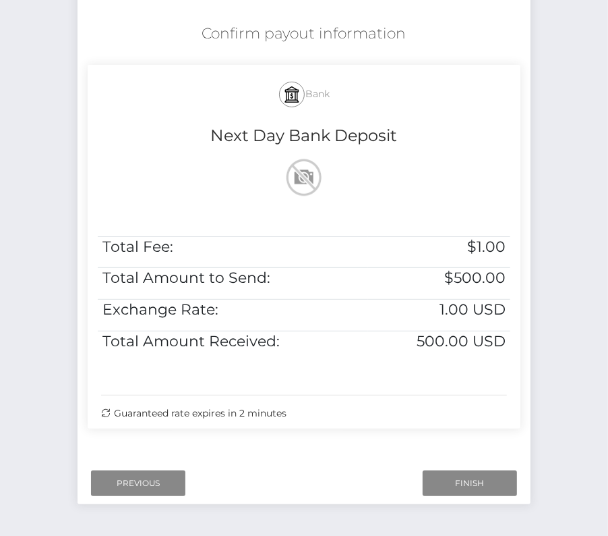
scroll to position [246, 0]
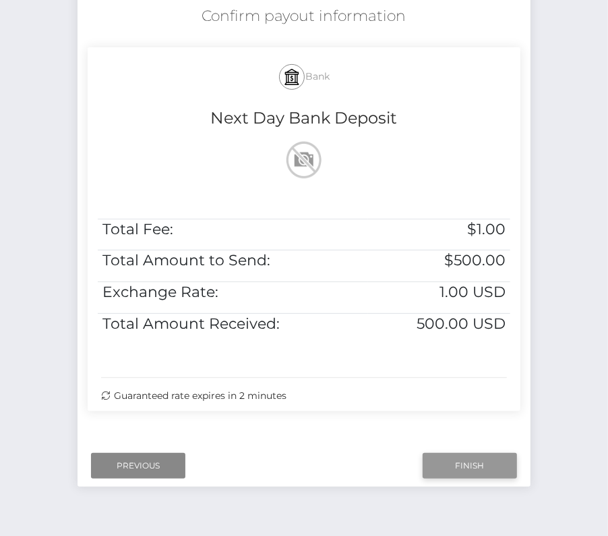
click at [447, 453] on input "Finish" at bounding box center [470, 466] width 94 height 26
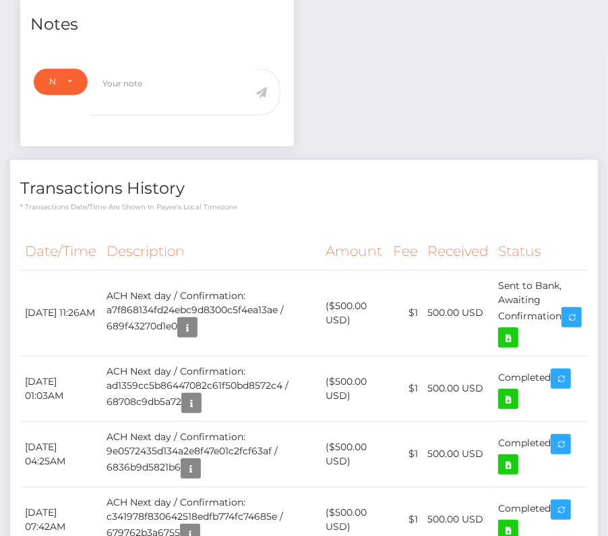
scroll to position [516, 0]
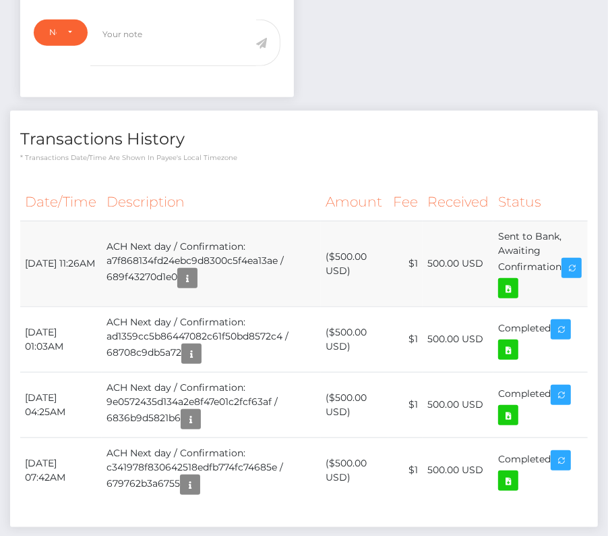
drag, startPoint x: 23, startPoint y: 241, endPoint x: 571, endPoint y: 274, distance: 548.7
click at [571, 274] on tr "August 15, 2025 11:26AM ACH Next day / Confirmation: a7f868134fd24ebc9d8300c5f4…" at bounding box center [304, 264] width 568 height 86
copy tbody "August 15, 2025 11:26AM ACH Next day / Confirmation: a7f868134fd24ebc9d8300c5f4…"
click at [517, 280] on icon at bounding box center [508, 288] width 16 height 17
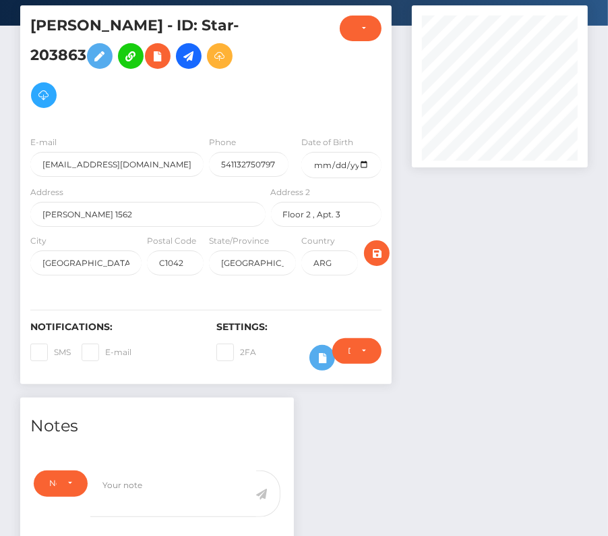
scroll to position [0, 0]
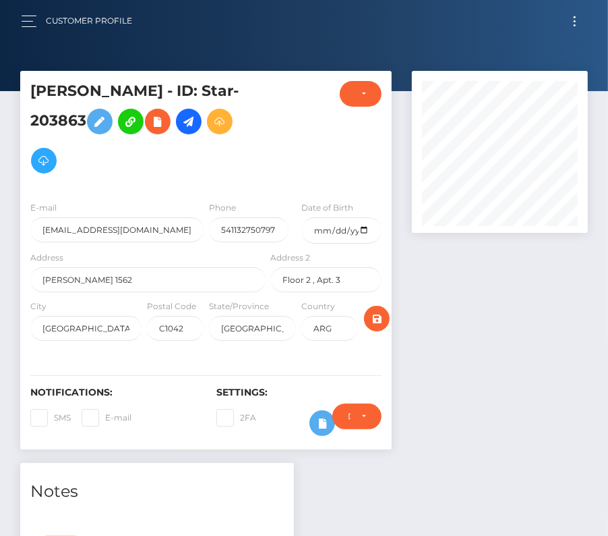
click at [568, 22] on button "Toggle navigation" at bounding box center [575, 21] width 25 height 18
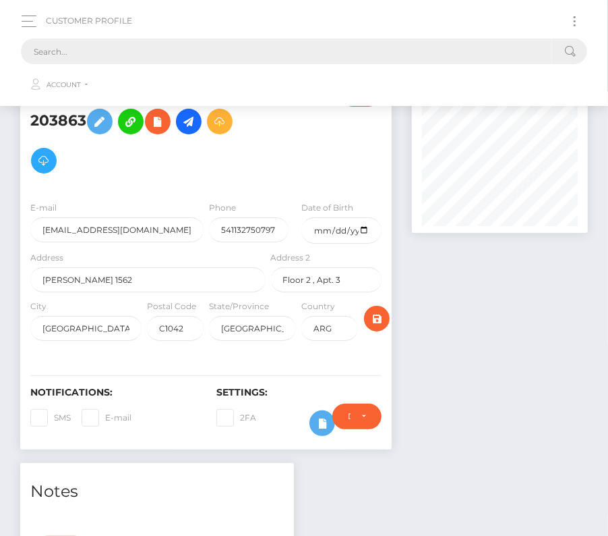
click at [349, 49] on input "text" at bounding box center [287, 51] width 532 height 26
paste input "3249939"
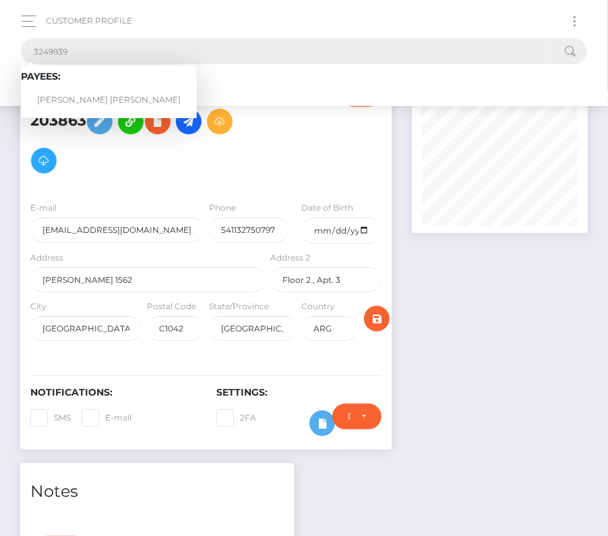
type input "3249939"
click at [77, 103] on link "Caleb Charles Newman" at bounding box center [109, 100] width 176 height 25
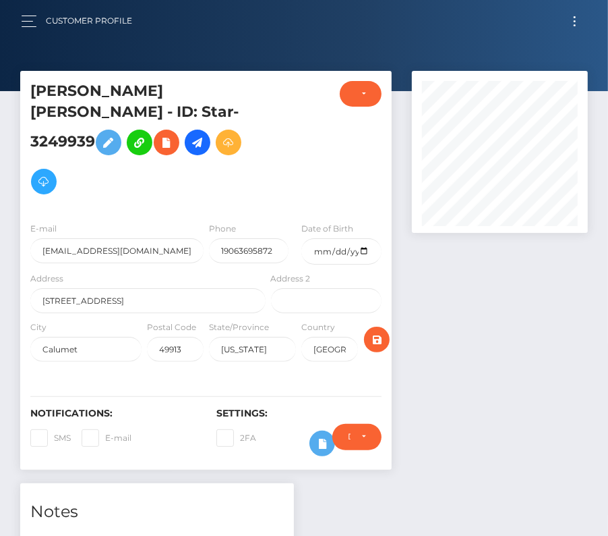
scroll to position [162, 176]
drag, startPoint x: 136, startPoint y: 284, endPoint x: -17, endPoint y: 284, distance: 153.1
click at [0, 284] on html "Starcling LLC Dashboard Transactions Ledger Payees Cancellations" at bounding box center [304, 496] width 608 height 993
drag, startPoint x: 132, startPoint y: 270, endPoint x: -42, endPoint y: 264, distance: 174.1
click at [0, 264] on html "Starcling LLC Dashboard Transactions Ledger Payees Cancellations" at bounding box center [304, 496] width 608 height 993
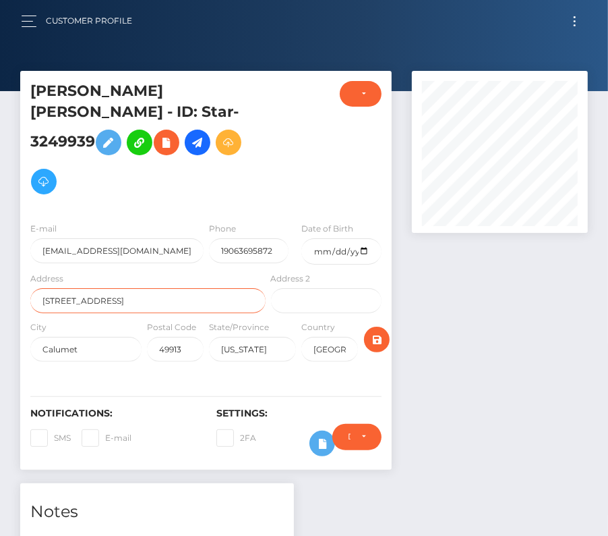
drag, startPoint x: 122, startPoint y: 278, endPoint x: 18, endPoint y: 278, distance: 104.5
click at [18, 278] on div "Caleb Charles Newman - ID: Star-3249939 DEACTIVE" at bounding box center [206, 277] width 392 height 412
paste input "729 Quincy St."
type input "729 Quincy St."
click at [291, 288] on input "text" at bounding box center [326, 300] width 111 height 25
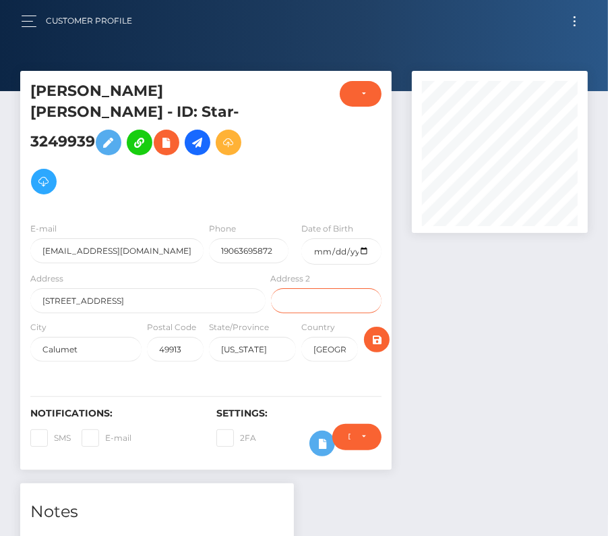
paste input "Apt. 3"
type input "Apt. 3"
click at [109, 337] on input "Calumet" at bounding box center [85, 349] width 111 height 25
click at [0, 535] on com-1password-button at bounding box center [0, 536] width 0 height 0
drag, startPoint x: 91, startPoint y: 326, endPoint x: -11, endPoint y: 326, distance: 101.9
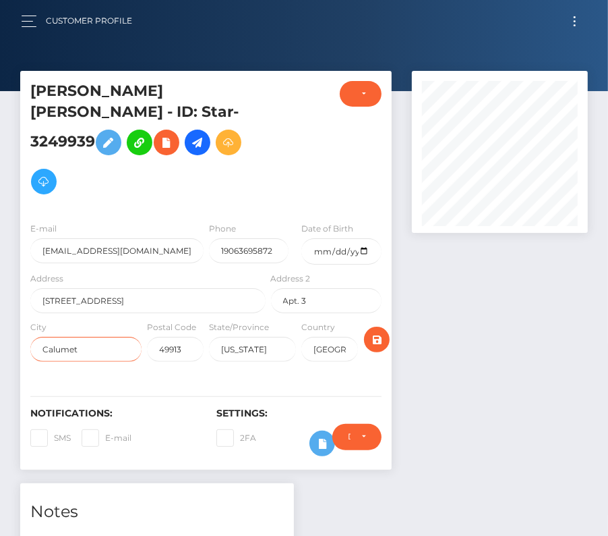
click at [0, 326] on html "Starcling LLC Dashboard Transactions Ledger Payees Cancellations" at bounding box center [304, 496] width 608 height 993
paste input "Hancock"
type input "Hancock"
drag, startPoint x: 192, startPoint y: 324, endPoint x: 130, endPoint y: 324, distance: 62.1
click at [130, 324] on div "City Hancock Postal Code 49913 State/Province Michigan Country USA" at bounding box center [206, 344] width 372 height 49
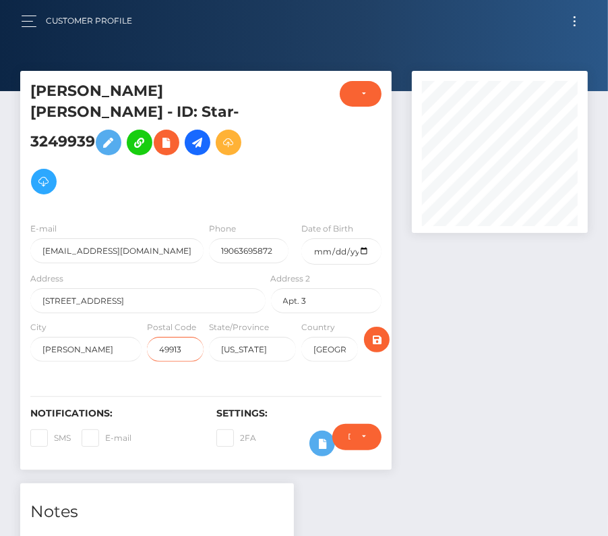
paste input "30"
type input "49930"
click at [209, 375] on div "Notifications: SMS E-mail Settings: 2FA" at bounding box center [206, 422] width 372 height 95
click at [374, 331] on icon "submit" at bounding box center [377, 339] width 16 height 17
click at [206, 134] on icon at bounding box center [198, 142] width 16 height 17
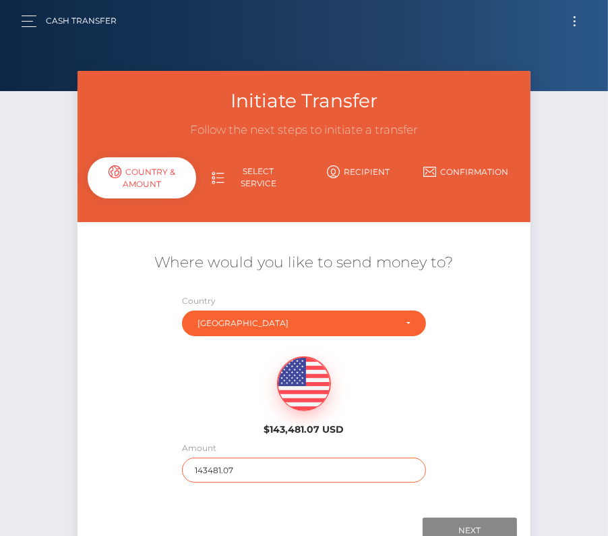
click at [218, 472] on input "143481.07" at bounding box center [304, 469] width 244 height 25
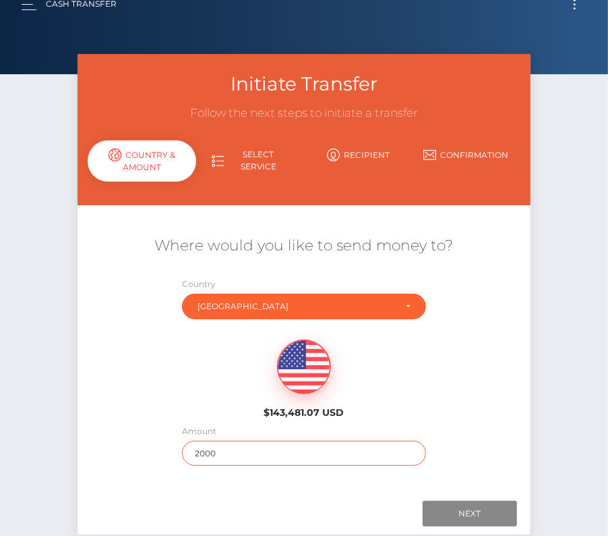
scroll to position [35, 0]
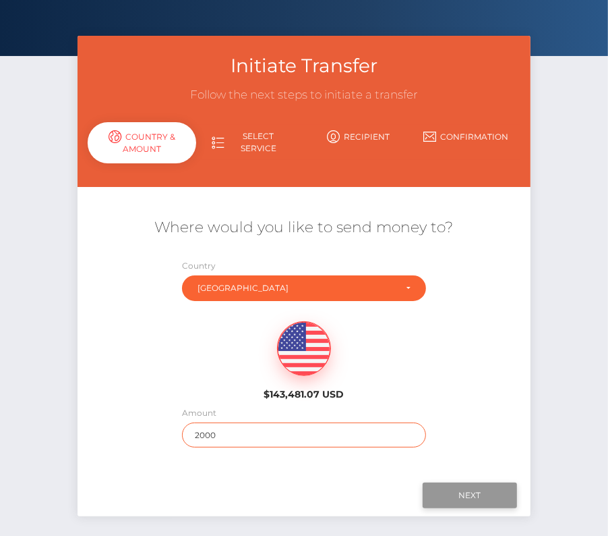
type input "2000"
click at [469, 492] on input "Next" at bounding box center [470, 495] width 94 height 26
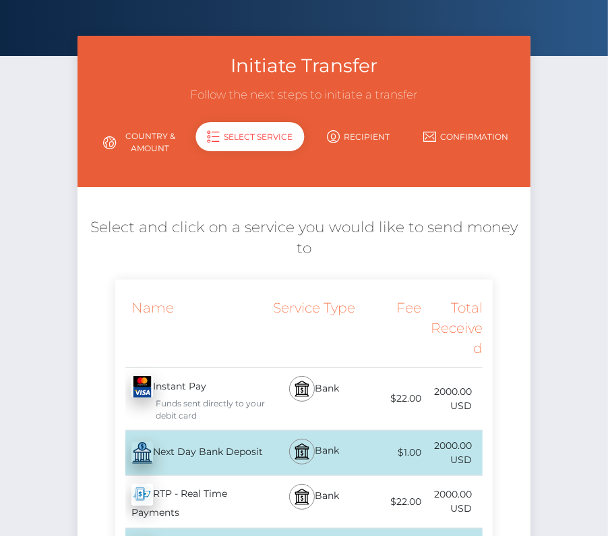
click at [170, 435] on div "Next Day Bank Deposit - USD" at bounding box center [191, 453] width 153 height 38
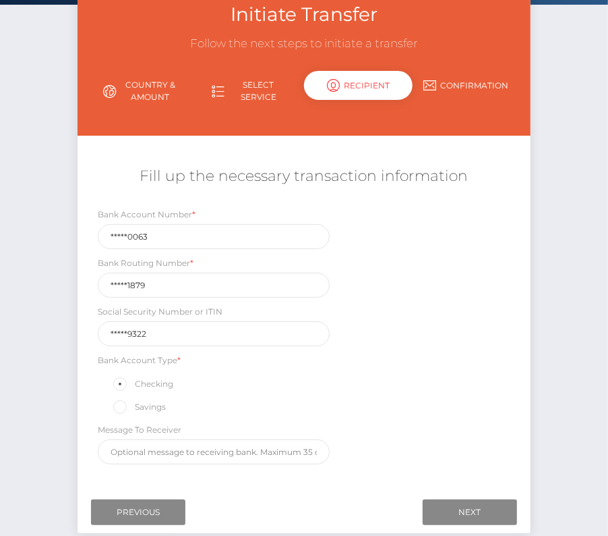
scroll to position [88, 0]
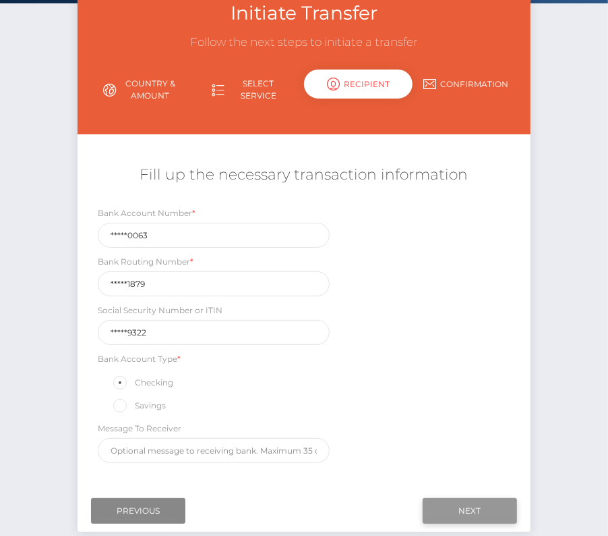
click at [451, 508] on input "Next" at bounding box center [470, 511] width 94 height 26
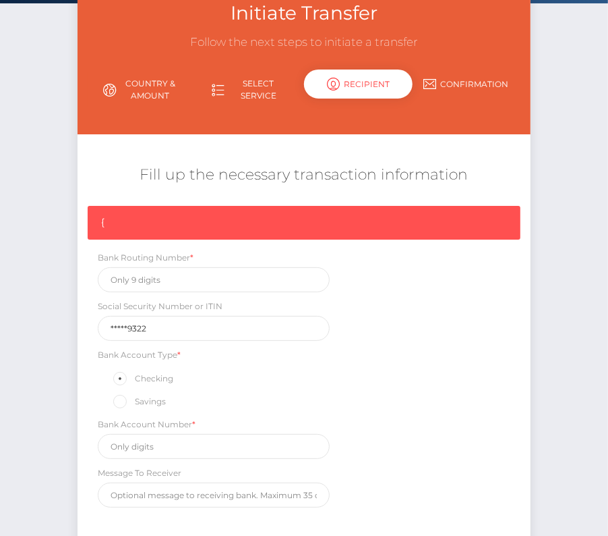
scroll to position [203, 0]
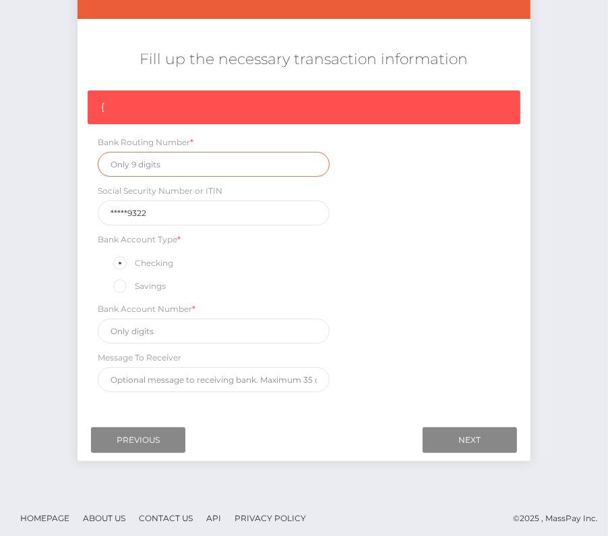
click at [141, 163] on input "text" at bounding box center [214, 164] width 232 height 25
paste input "091101879"
type input "091101879"
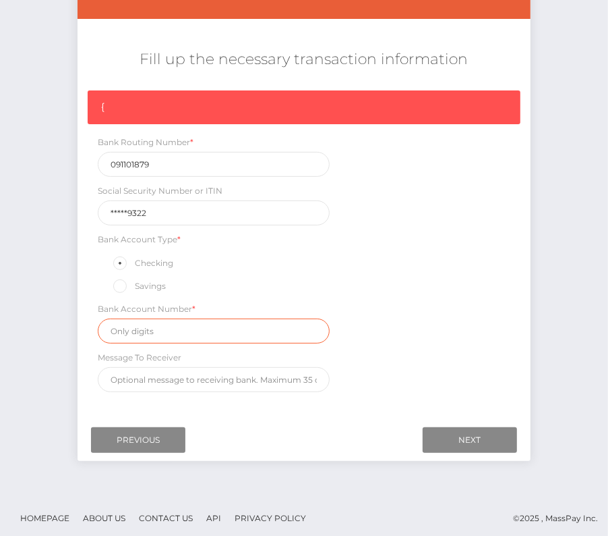
click at [150, 327] on input "text" at bounding box center [214, 330] width 232 height 25
paste input "111590063"
type input "111590063"
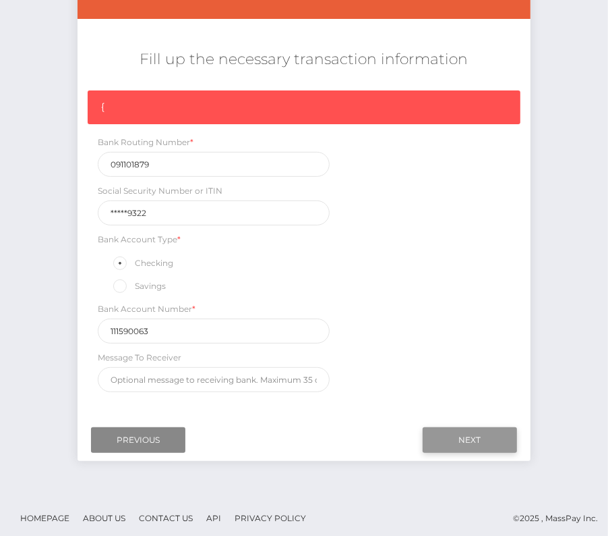
click at [492, 430] on input "Next" at bounding box center [470, 440] width 94 height 26
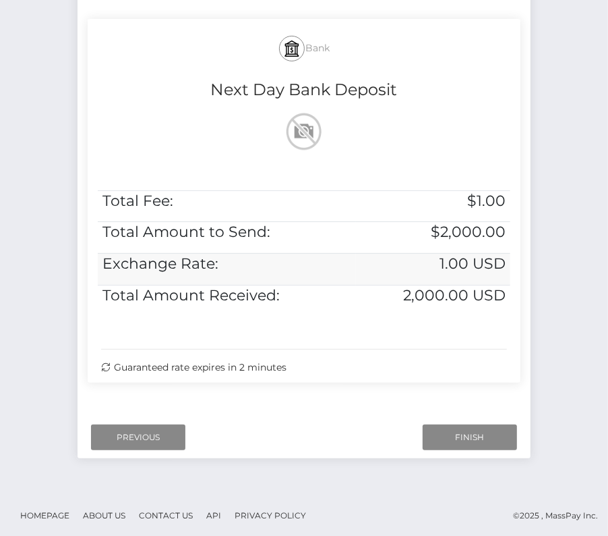
scroll to position [275, 0]
click at [462, 434] on input "Finish" at bounding box center [470, 437] width 94 height 26
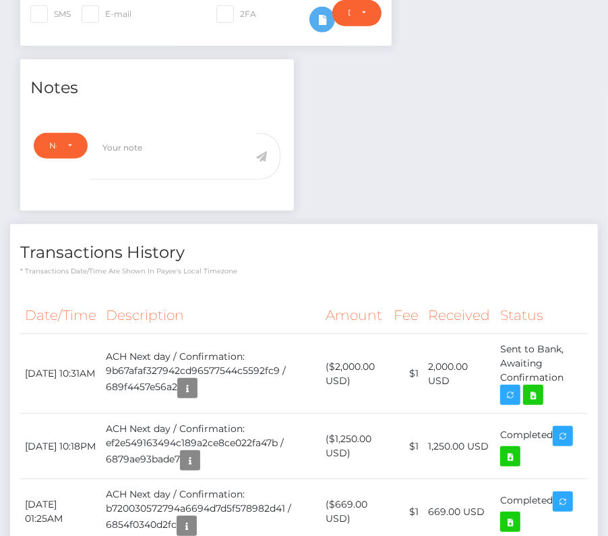
scroll to position [437, 0]
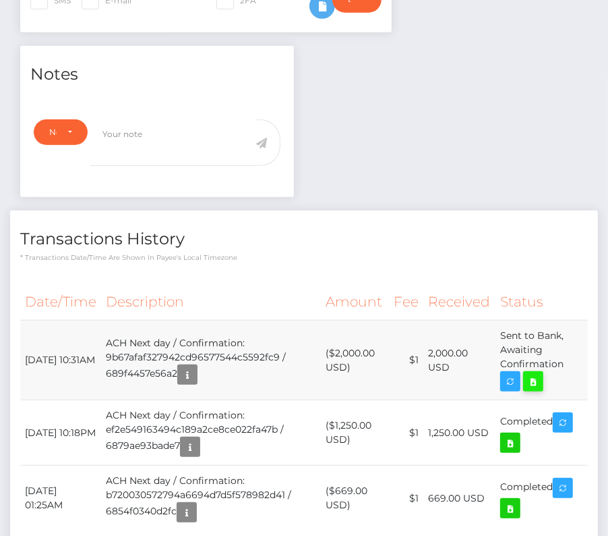
click at [528, 373] on icon at bounding box center [533, 381] width 16 height 17
click at [0, 0] on div "[PERSON_NAME] [PERSON_NAME] - ID: Star-3249939 ACTIVE CLOSED" at bounding box center [304, 135] width 608 height 1002
drag, startPoint x: 18, startPoint y: 323, endPoint x: 569, endPoint y: 335, distance: 551.2
click at [569, 335] on div "Date/Time Description Amount Fee Received Status" at bounding box center [304, 413] width 588 height 281
click at [569, 335] on td "Sent to Bank, Awaiting Confirmation" at bounding box center [542, 360] width 92 height 80
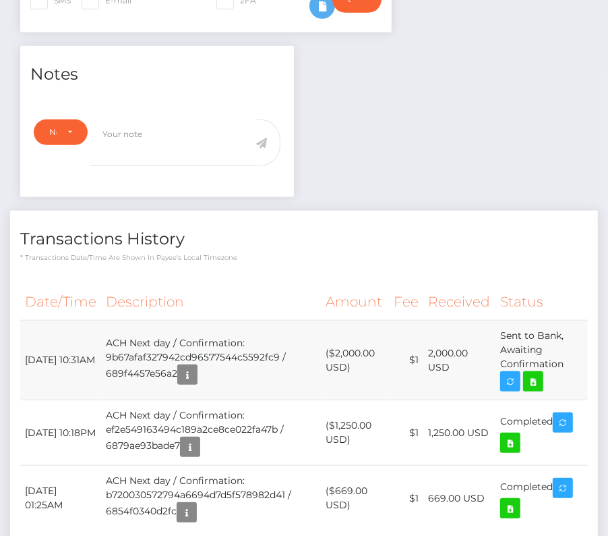
drag, startPoint x: 573, startPoint y: 341, endPoint x: 26, endPoint y: 322, distance: 546.7
click at [26, 322] on tr "August 15, 2025 10:31AM ACH Next day / Confirmation: 9b67afaf327942cd96577544c5…" at bounding box center [304, 360] width 568 height 80
copy tr "August 15, 2025 10:31AM ACH Next day / Confirmation: 9b67afaf327942cd96577544c5…"
click at [298, 273] on div "Date/Time Description Amount Fee Received Status" at bounding box center [304, 413] width 588 height 281
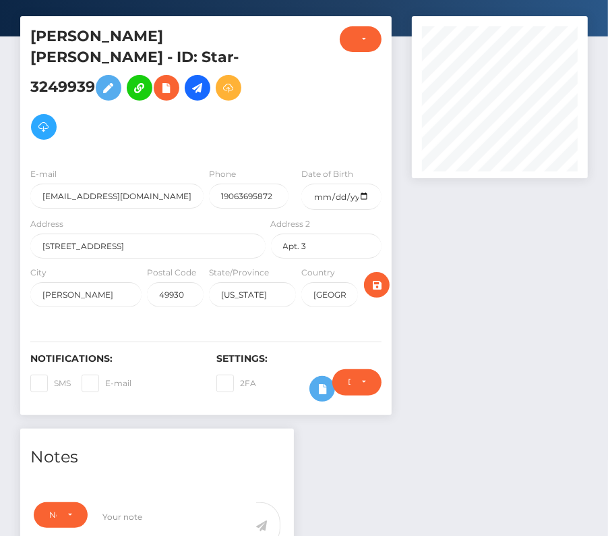
scroll to position [0, 0]
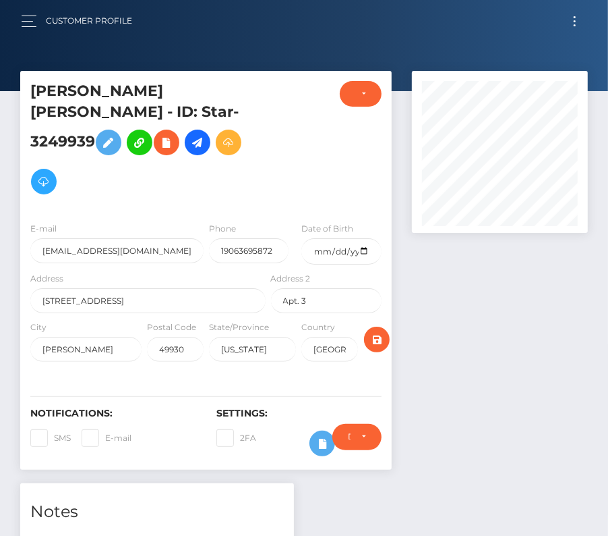
click at [571, 22] on button "Toggle navigation" at bounding box center [575, 21] width 25 height 18
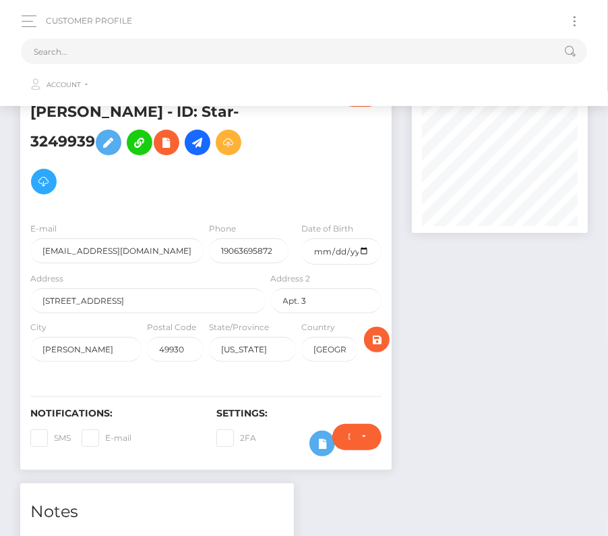
click at [234, 64] on ul "Account Edit Profile Logout" at bounding box center [304, 81] width 567 height 35
click at [210, 51] on input "text" at bounding box center [287, 51] width 532 height 26
paste input "79038"
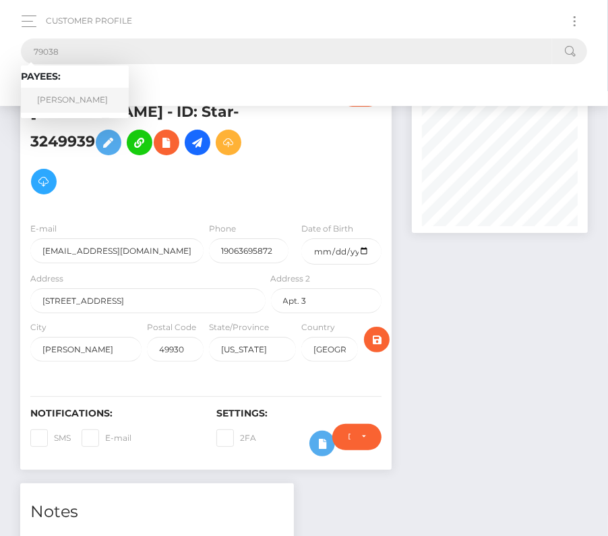
type input "79038"
click at [83, 96] on link "James Reeves" at bounding box center [75, 100] width 108 height 25
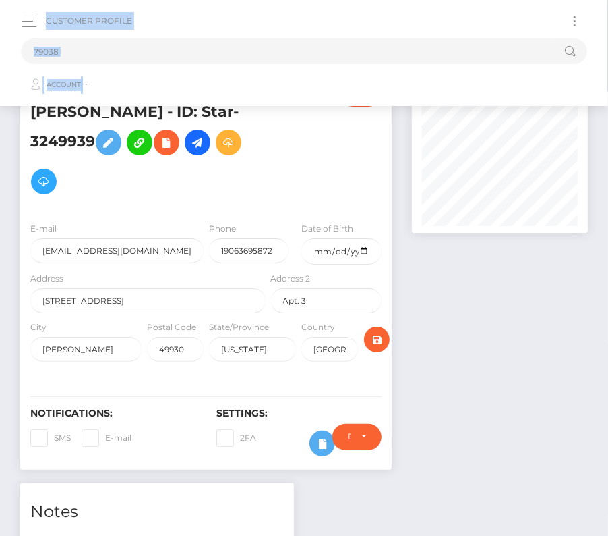
drag, startPoint x: 83, startPoint y: 96, endPoint x: -27, endPoint y: 196, distance: 148.5
click at [0, 196] on html "Starcling LLC Dashboard Transactions Ledger Payees Cancellations" at bounding box center [304, 536] width 608 height 1072
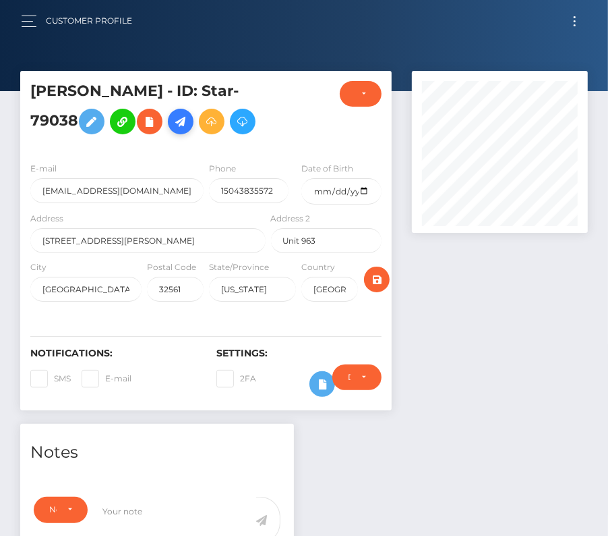
click at [185, 117] on icon at bounding box center [181, 121] width 16 height 17
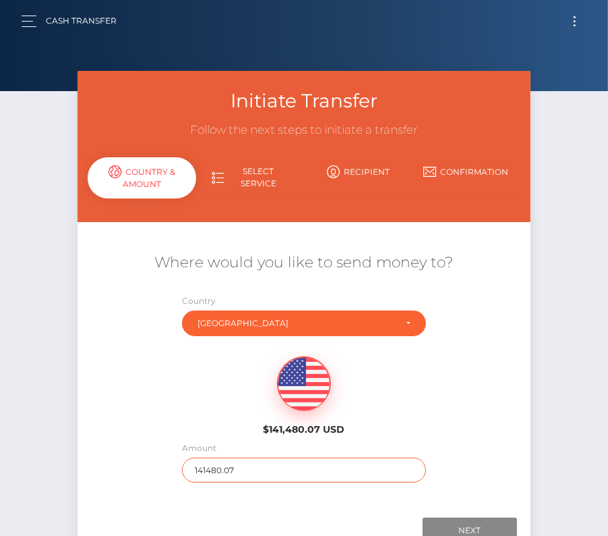
click at [206, 467] on input "141480.07" at bounding box center [304, 469] width 244 height 25
type input "4483"
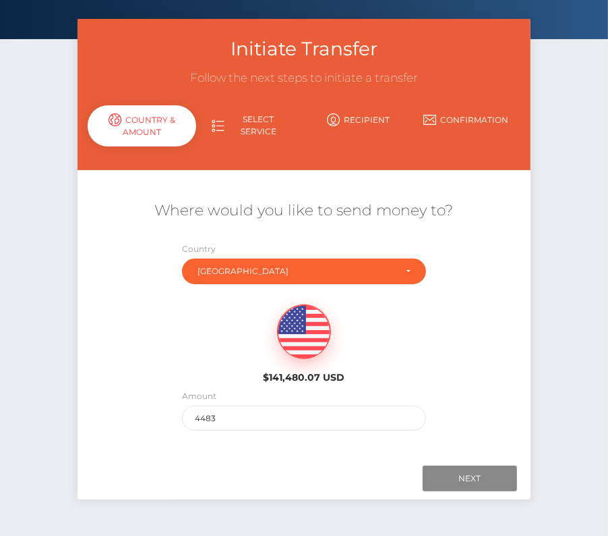
scroll to position [57, 0]
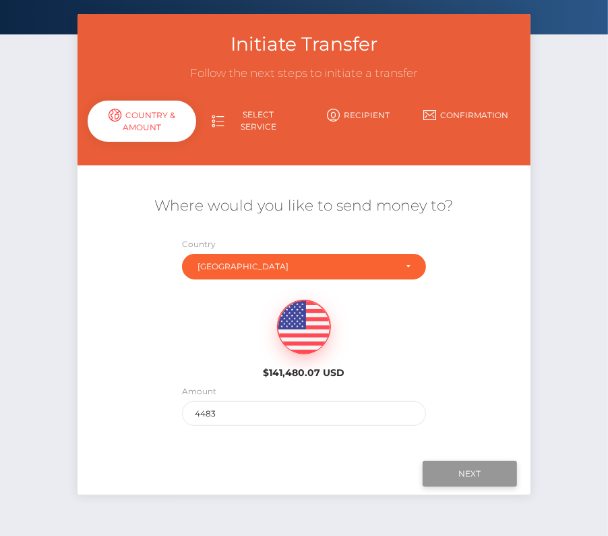
click at [463, 474] on input "Next" at bounding box center [470, 474] width 94 height 26
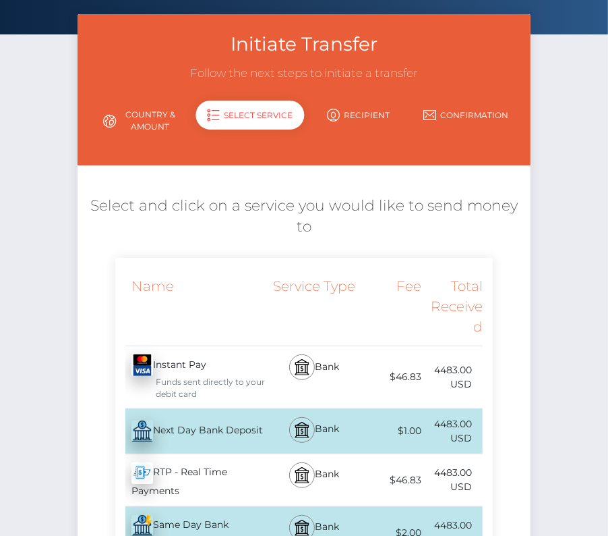
click at [167, 413] on div "Next Day Bank Deposit - USD" at bounding box center [191, 431] width 153 height 38
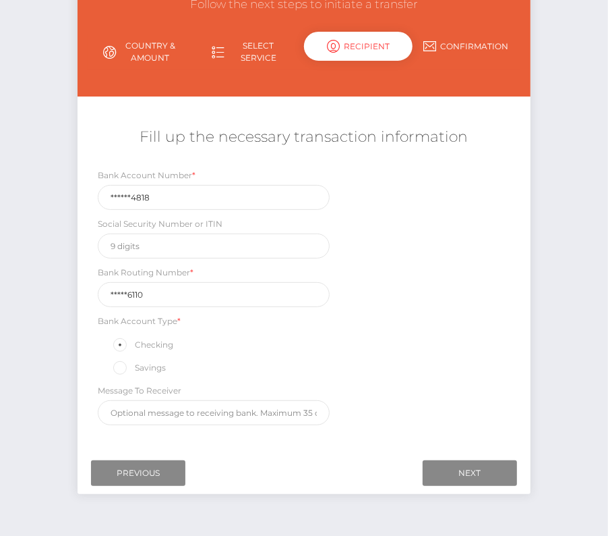
scroll to position [126, 0]
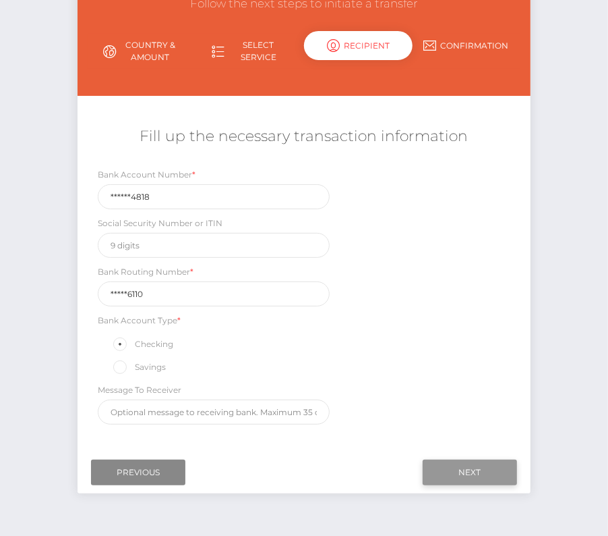
click at [469, 459] on input "Next" at bounding box center [470, 472] width 94 height 26
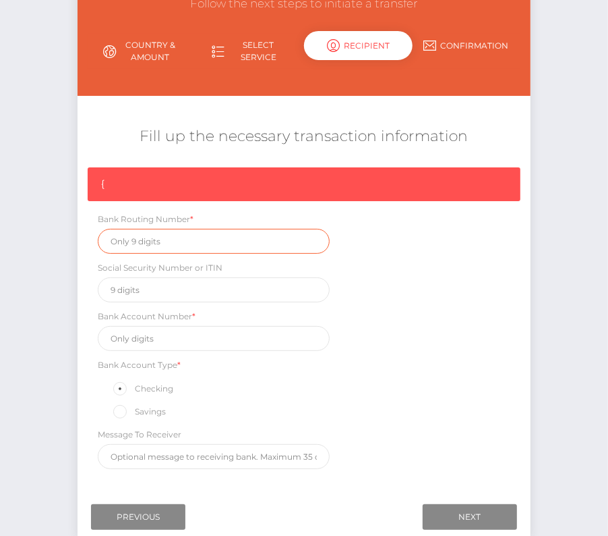
click at [192, 241] on input "text" at bounding box center [214, 241] width 232 height 25
paste input "031176110"
type input "031176110"
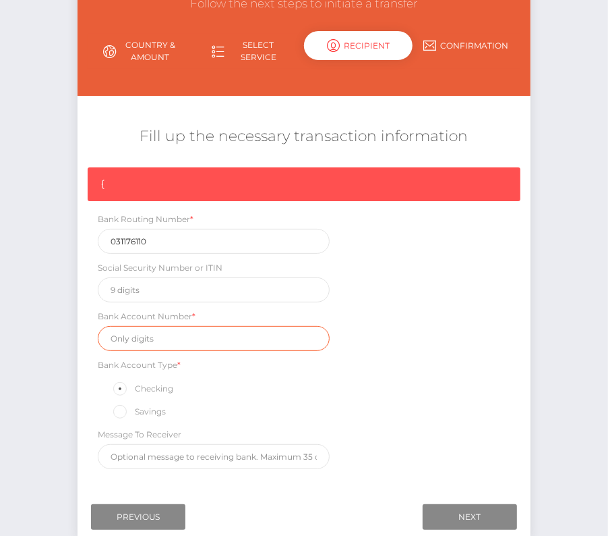
click at [139, 333] on input "text" at bounding box center [214, 338] width 232 height 25
paste input "2079284818"
type input "2079284818"
click at [446, 376] on div "{ Bank Routing Number * 031176110 Social Security Number or ITIN Bank Account N…" at bounding box center [304, 321] width 453 height 308
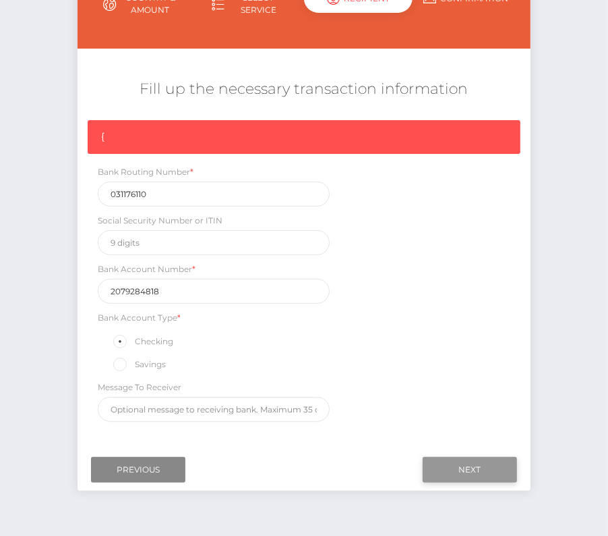
click at [491, 463] on input "Next" at bounding box center [470, 470] width 94 height 26
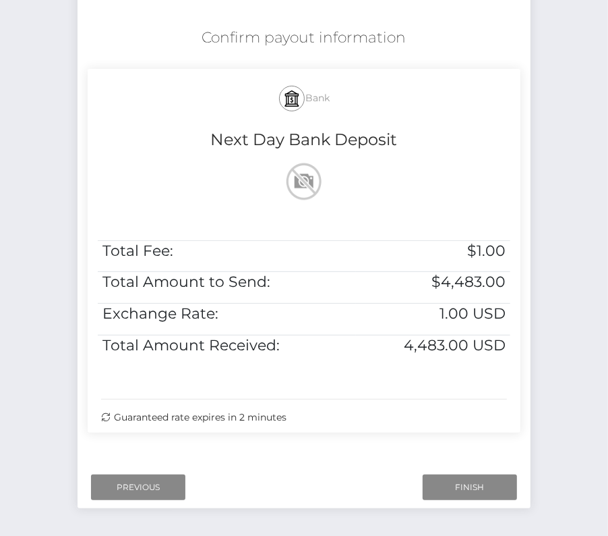
scroll to position [229, 0]
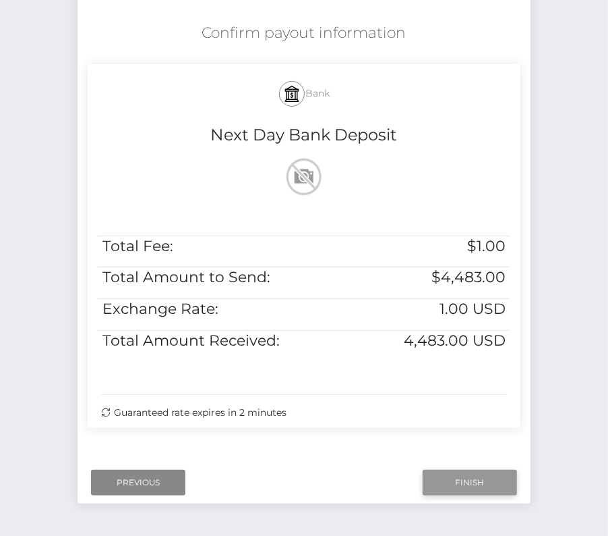
click at [453, 476] on input "Finish" at bounding box center [470, 482] width 94 height 26
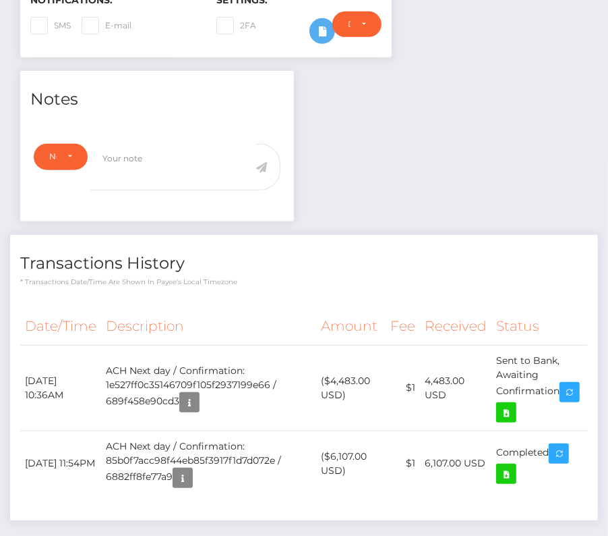
scroll to position [366, 0]
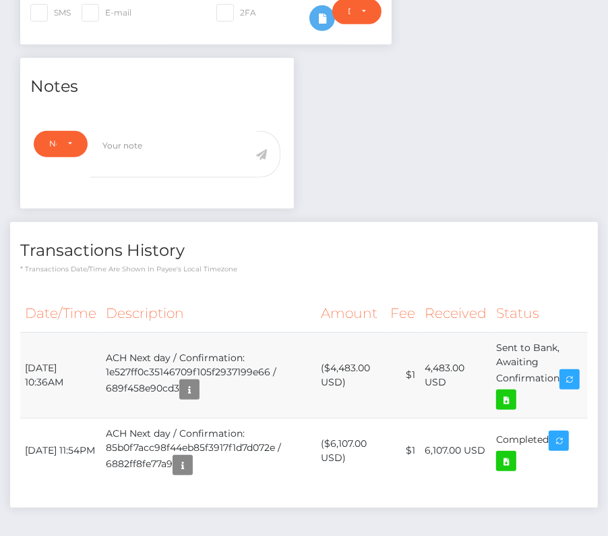
drag, startPoint x: 22, startPoint y: 397, endPoint x: 569, endPoint y: 420, distance: 548.2
click at [569, 418] on tr "August 15, 2025 10:36AM ACH Next day / Confirmation: 1e527ff0c35146709f105f2937…" at bounding box center [304, 375] width 568 height 86
copy tbody "August 15, 2025 10:36AM ACH Next day / Confirmation: 1e527ff0c35146709f105f2937…"
click at [517, 409] on link at bounding box center [506, 399] width 20 height 20
click at [0, 0] on div "James Reeves - ID: Star-79038" at bounding box center [304, 146] width 608 height 882
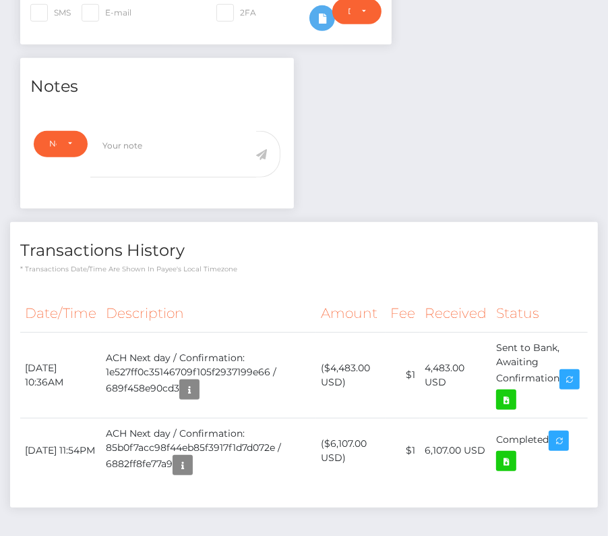
click at [144, 274] on p "* Transactions date/time are shown in payee's local timezone" at bounding box center [304, 269] width 568 height 10
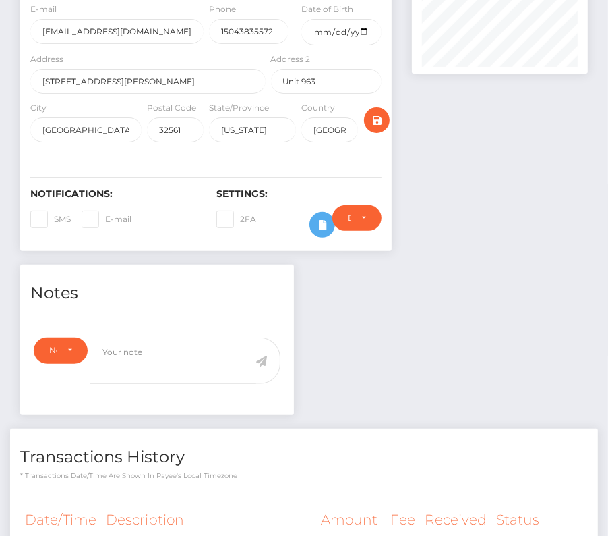
scroll to position [0, 0]
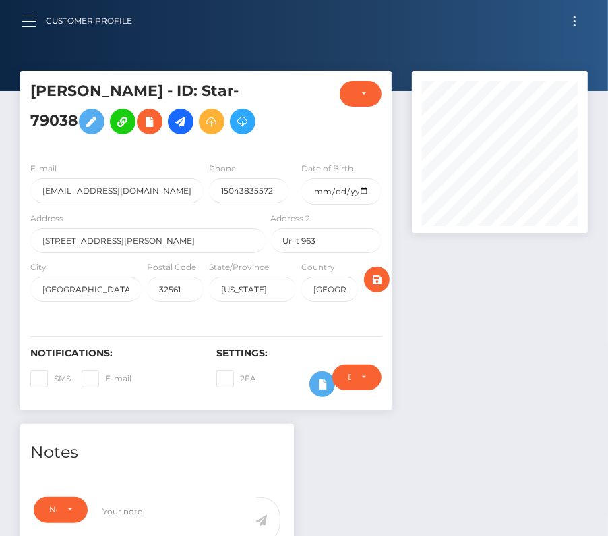
click at [25, 19] on button "button" at bounding box center [33, 21] width 25 height 18
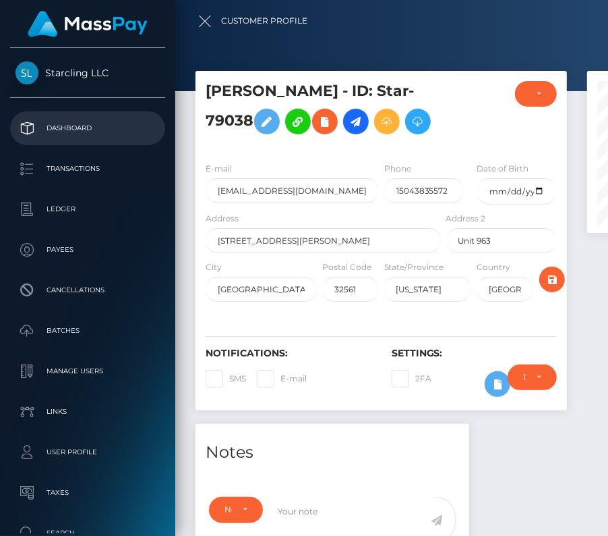
click at [59, 126] on p "Dashboard" at bounding box center [88, 128] width 144 height 20
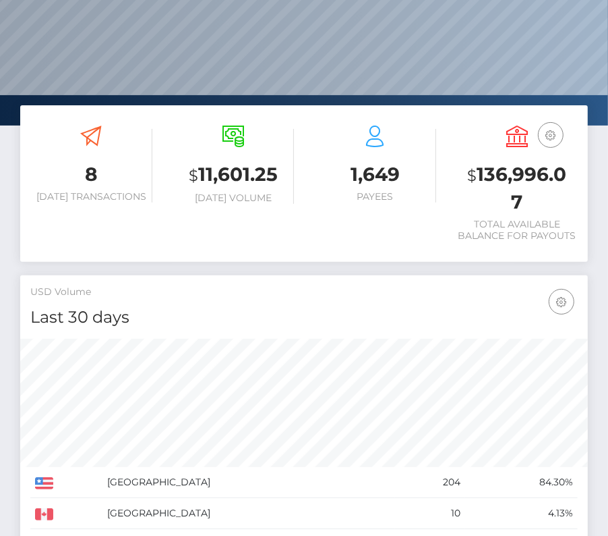
scroll to position [132, 0]
